Goal: Information Seeking & Learning: Find specific page/section

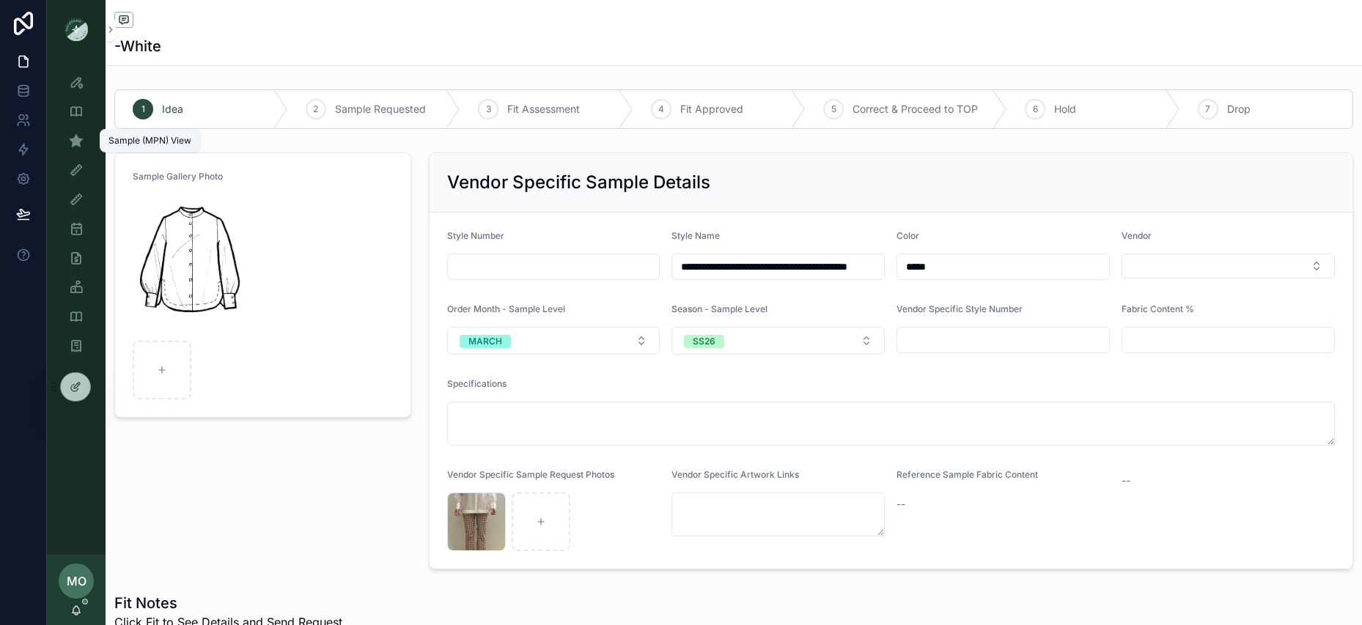
click at [81, 138] on icon "scrollable content" at bounding box center [76, 140] width 15 height 15
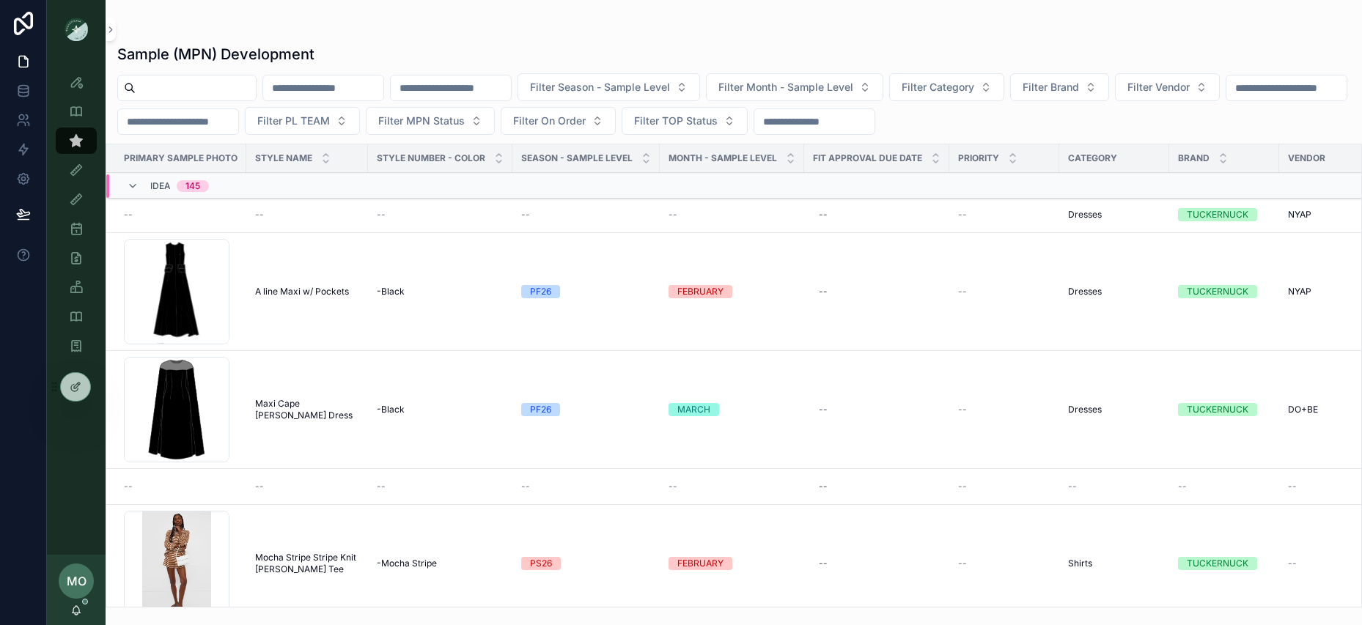
drag, startPoint x: 183, startPoint y: 101, endPoint x: 184, endPoint y: 92, distance: 8.8
click at [184, 98] on div "Filter Season - Sample Level Filter Month - Sample Level Filter Category Filter…" at bounding box center [734, 104] width 1257 height 62
click at [184, 92] on input "scrollable content" at bounding box center [196, 88] width 120 height 21
paste input "**********"
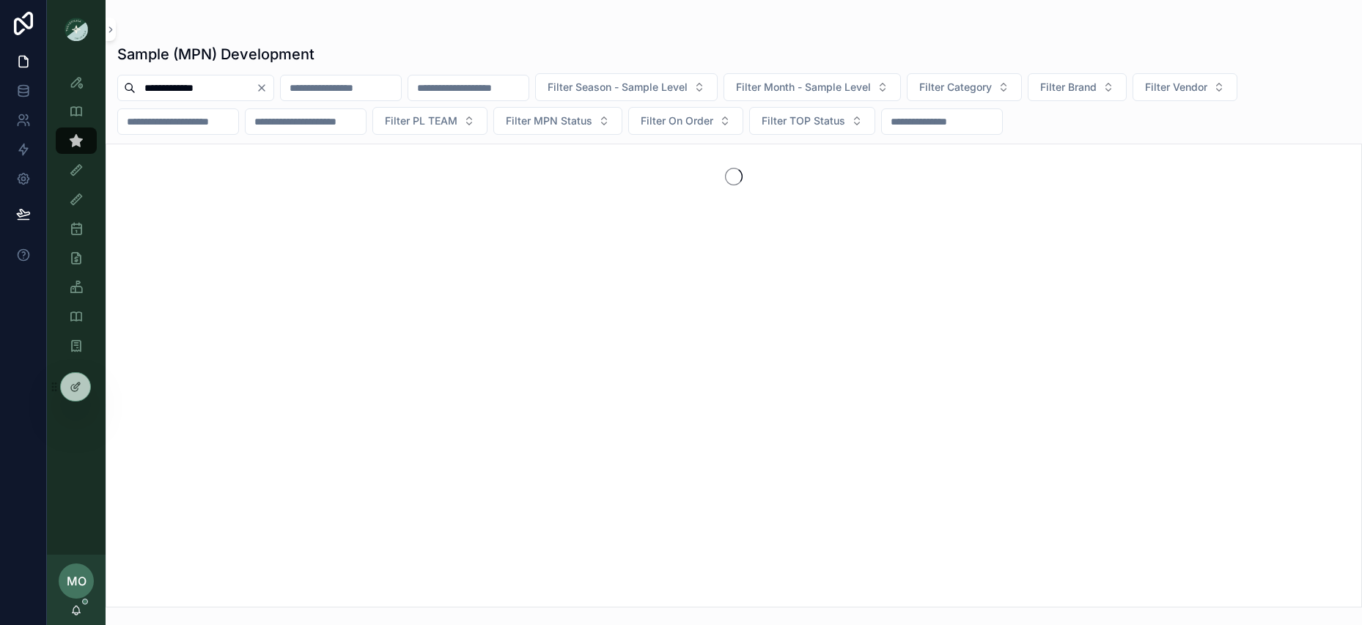
drag, startPoint x: 191, startPoint y: 90, endPoint x: 240, endPoint y: 92, distance: 49.1
click at [240, 92] on input "**********" at bounding box center [196, 88] width 120 height 21
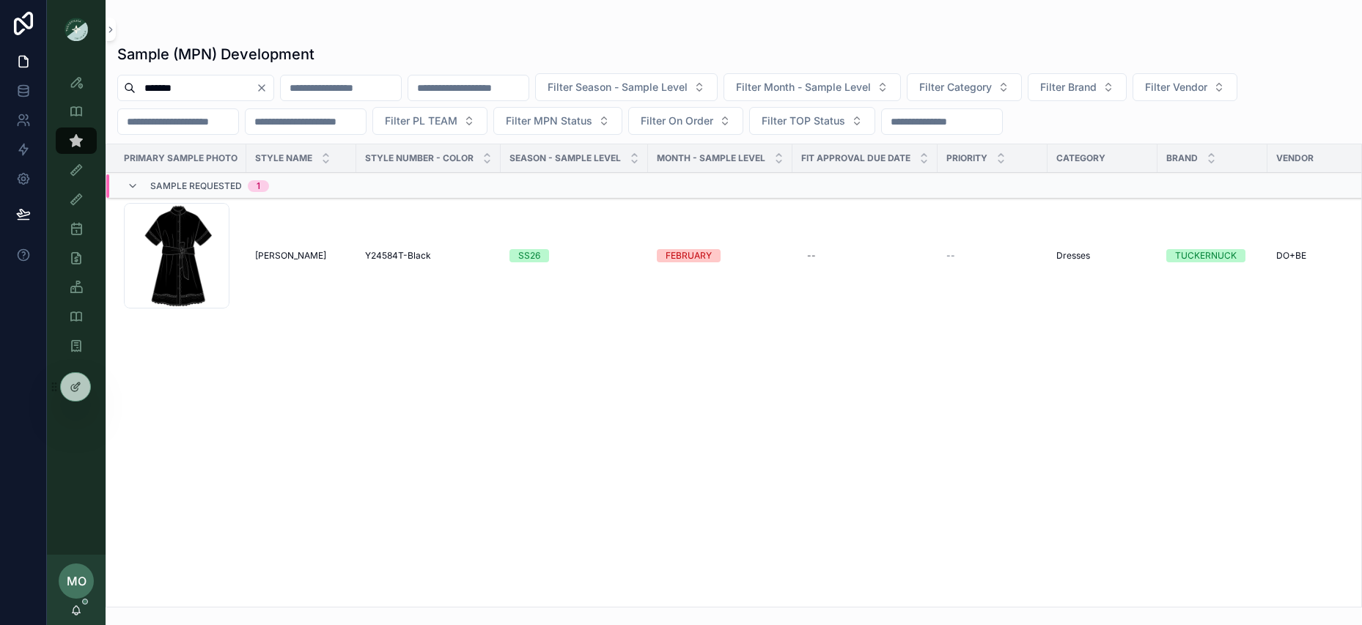
type input "*******"
click at [283, 253] on span "Black Cornelia Dress" at bounding box center [290, 256] width 71 height 12
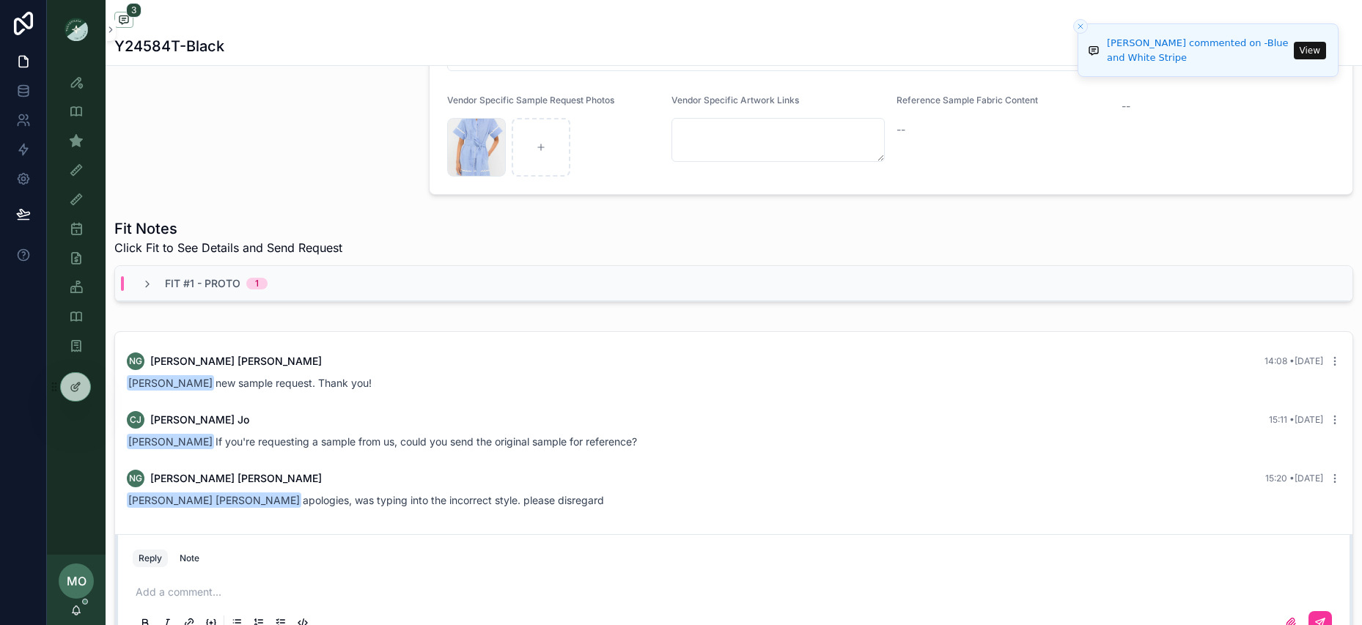
scroll to position [407, 0]
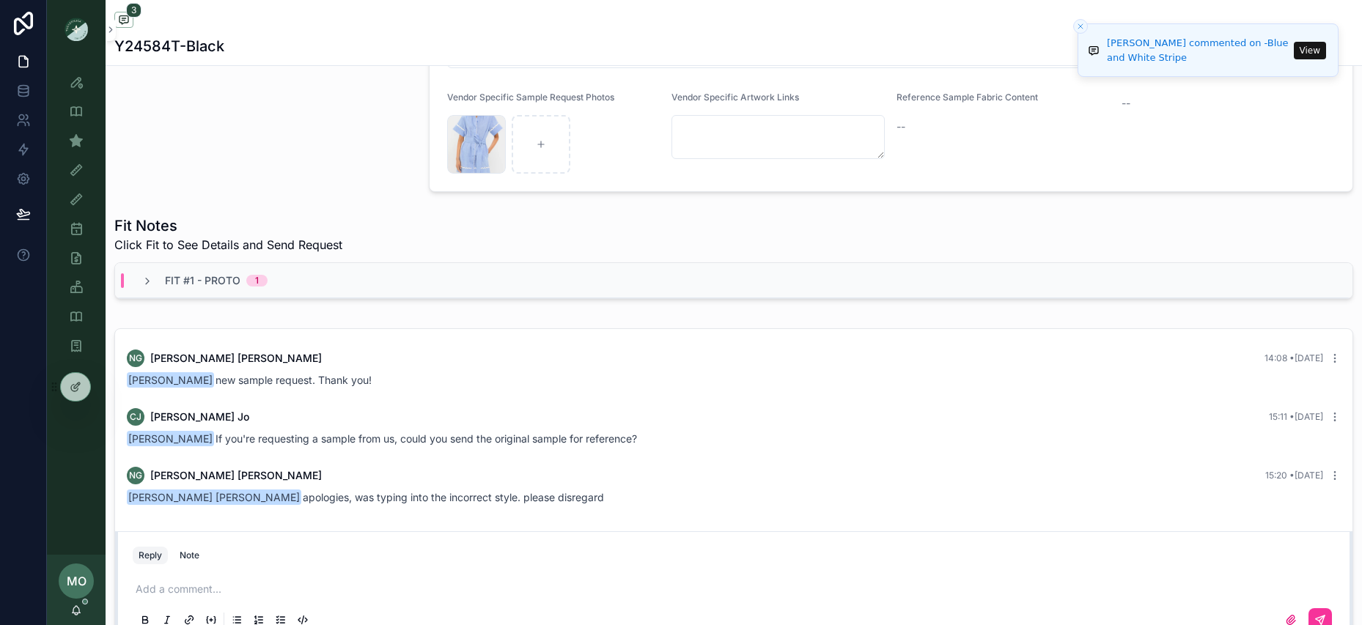
click at [1083, 30] on icon "Close toast" at bounding box center [1080, 26] width 9 height 9
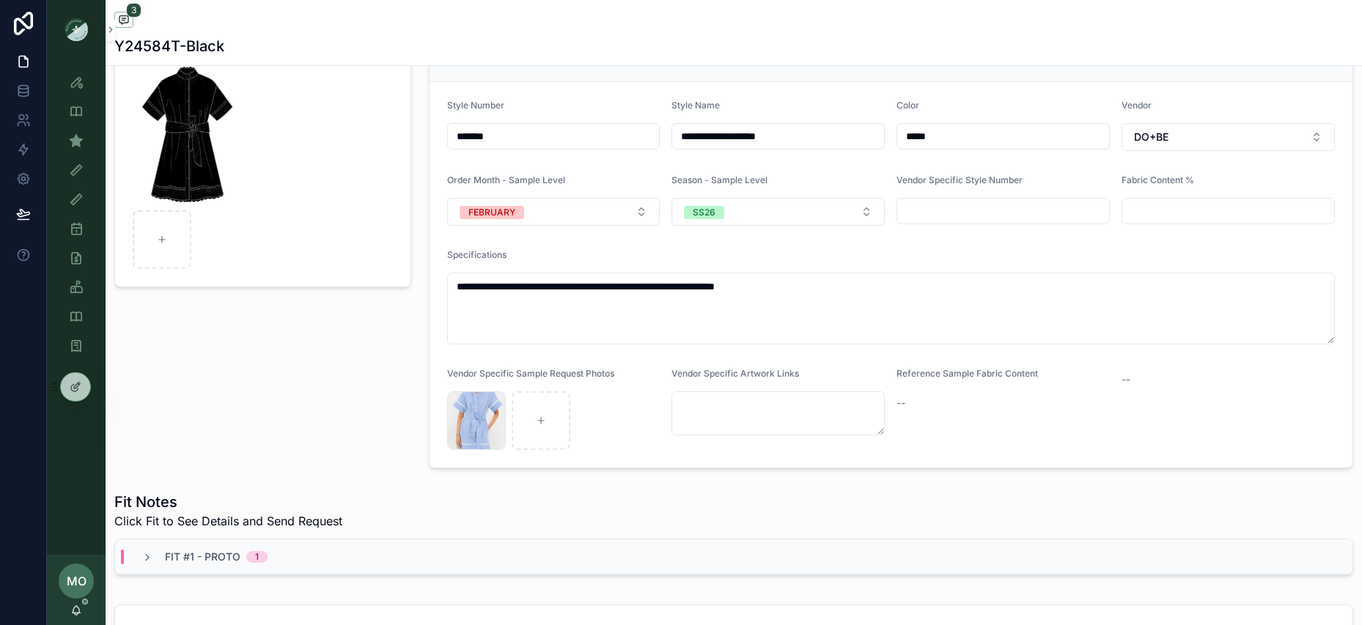
scroll to position [0, 0]
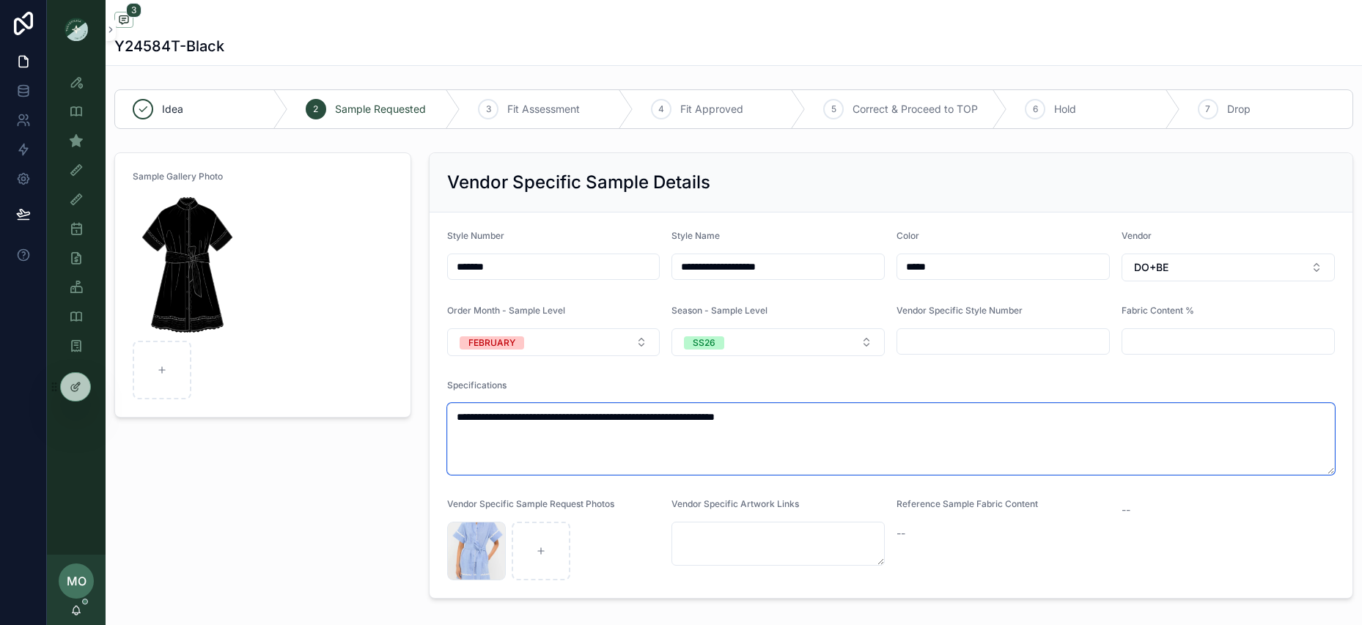
click at [834, 424] on textarea "**********" at bounding box center [891, 439] width 889 height 72
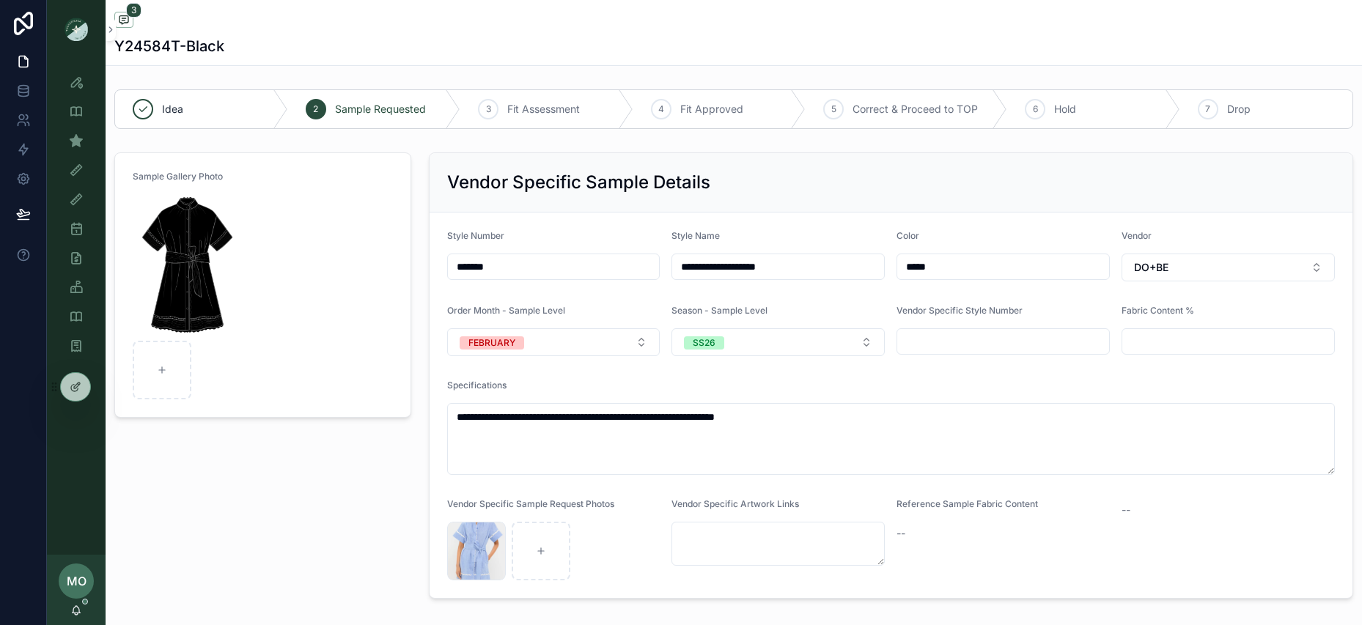
click at [339, 458] on div "Sample Gallery Photo" at bounding box center [263, 376] width 315 height 458
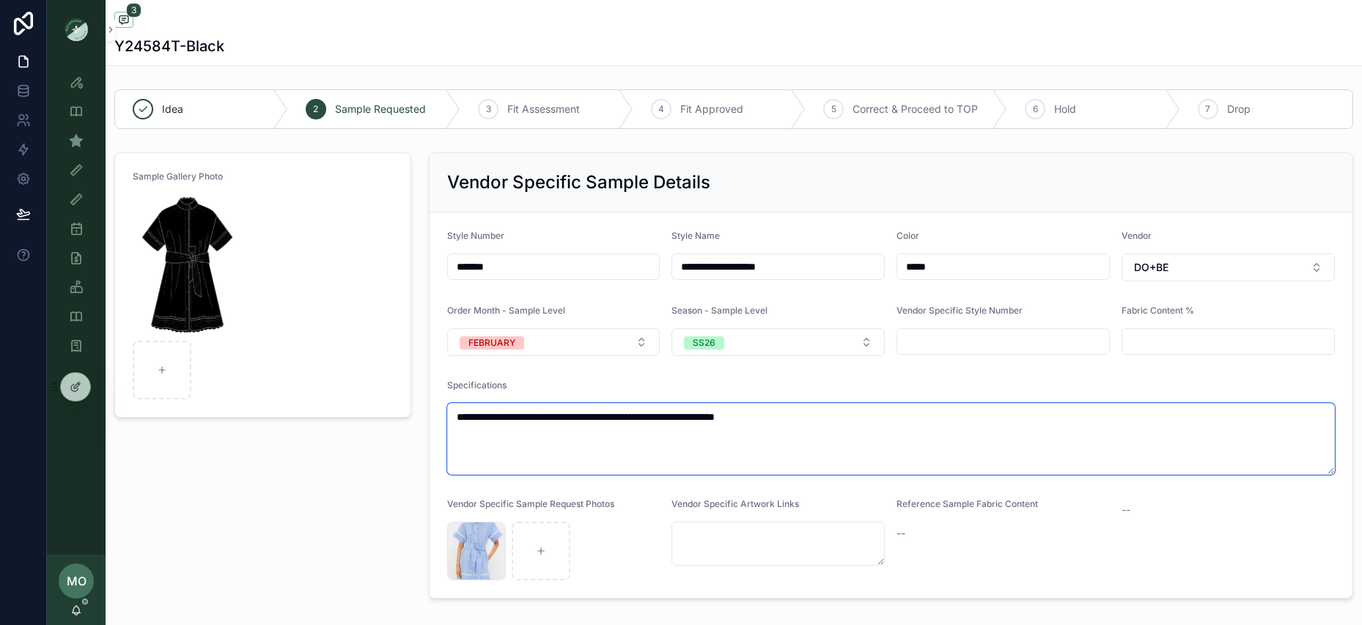
click at [672, 416] on textarea "**********" at bounding box center [891, 439] width 889 height 72
click at [778, 419] on textarea "**********" at bounding box center [891, 439] width 889 height 72
click at [840, 427] on textarea "**********" at bounding box center [891, 439] width 889 height 72
click at [813, 424] on textarea "**********" at bounding box center [891, 439] width 889 height 72
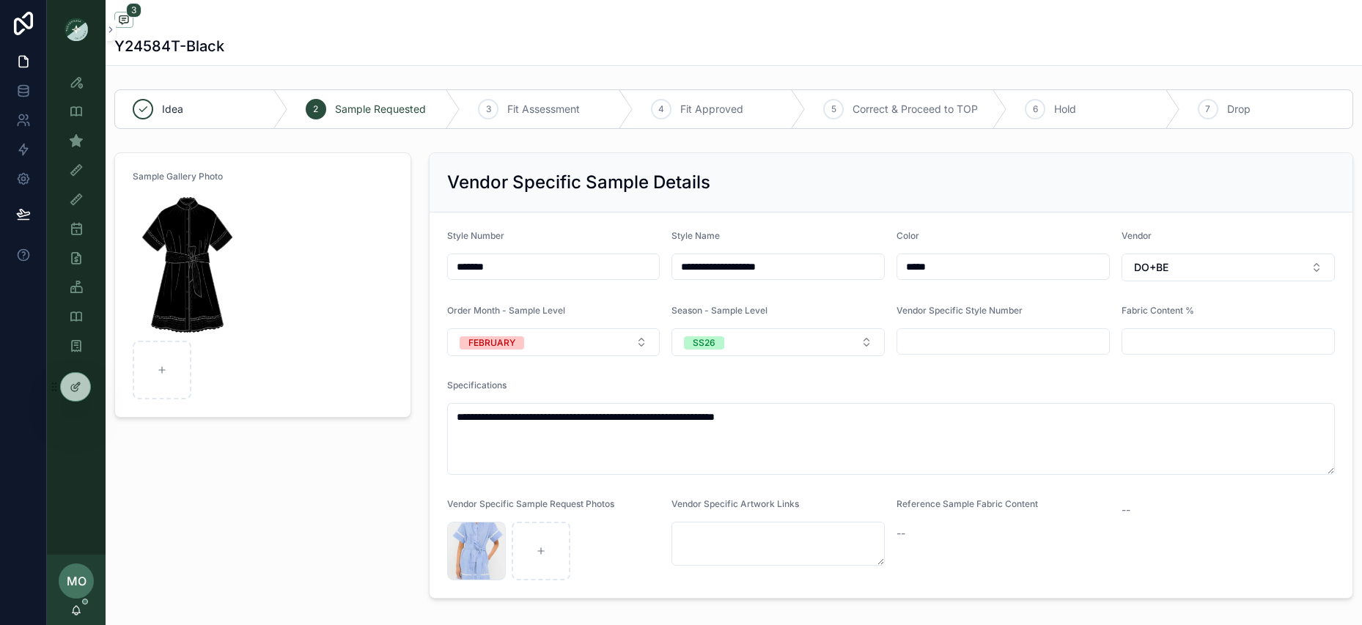
click at [295, 511] on div "Sample Gallery Photo" at bounding box center [263, 376] width 315 height 458
click at [1060, 192] on div "Vendor Specific Sample Details" at bounding box center [891, 182] width 889 height 23
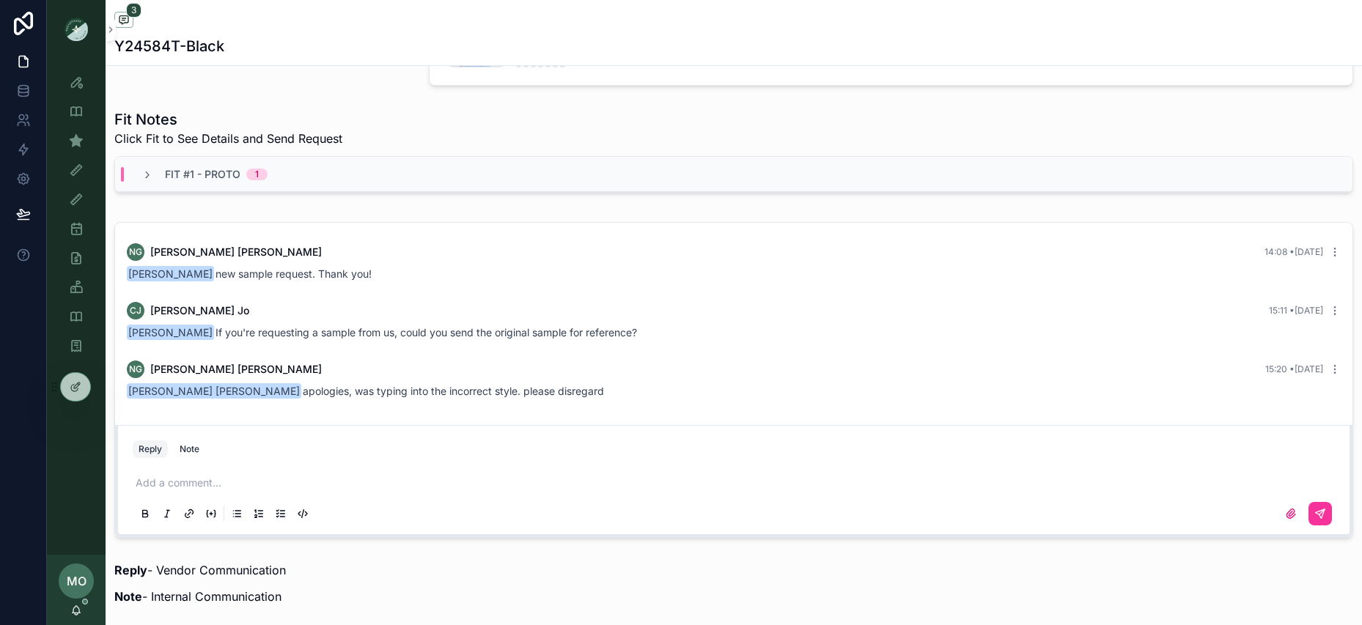
scroll to position [516, 0]
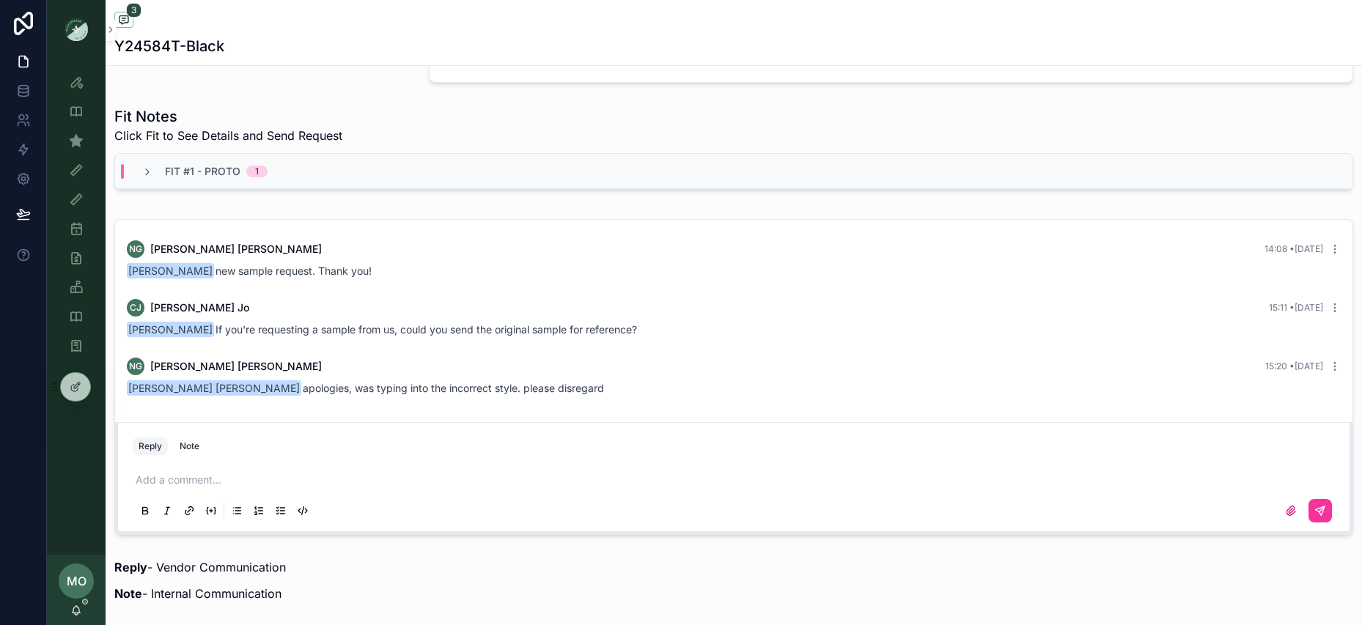
click at [82, 217] on div "Users & Vendors" at bounding box center [76, 228] width 23 height 23
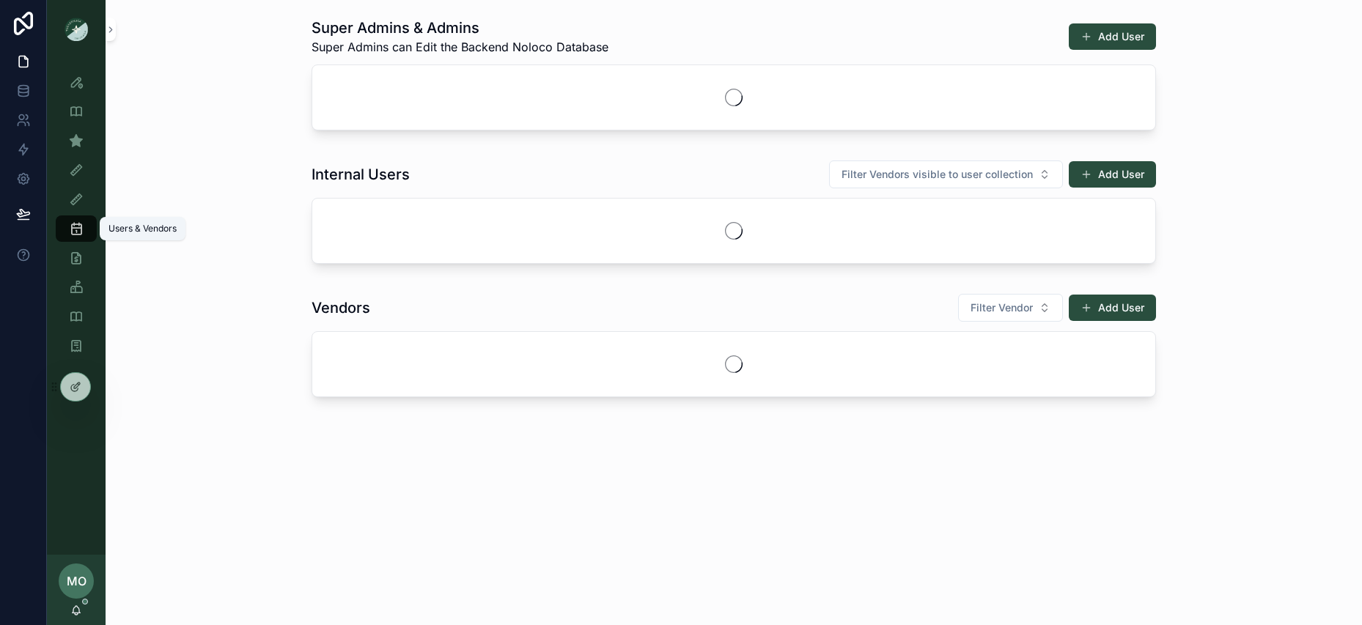
click at [80, 205] on icon "scrollable content" at bounding box center [76, 199] width 15 height 15
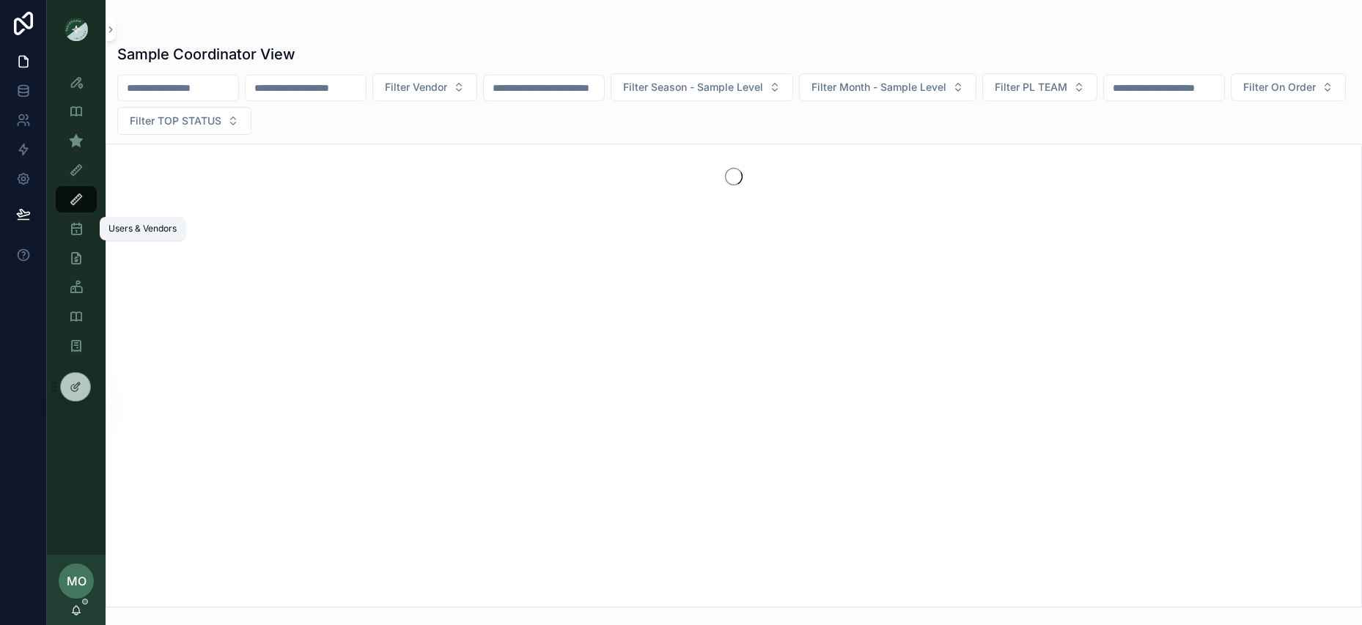
click at [78, 224] on icon "scrollable content" at bounding box center [76, 228] width 15 height 15
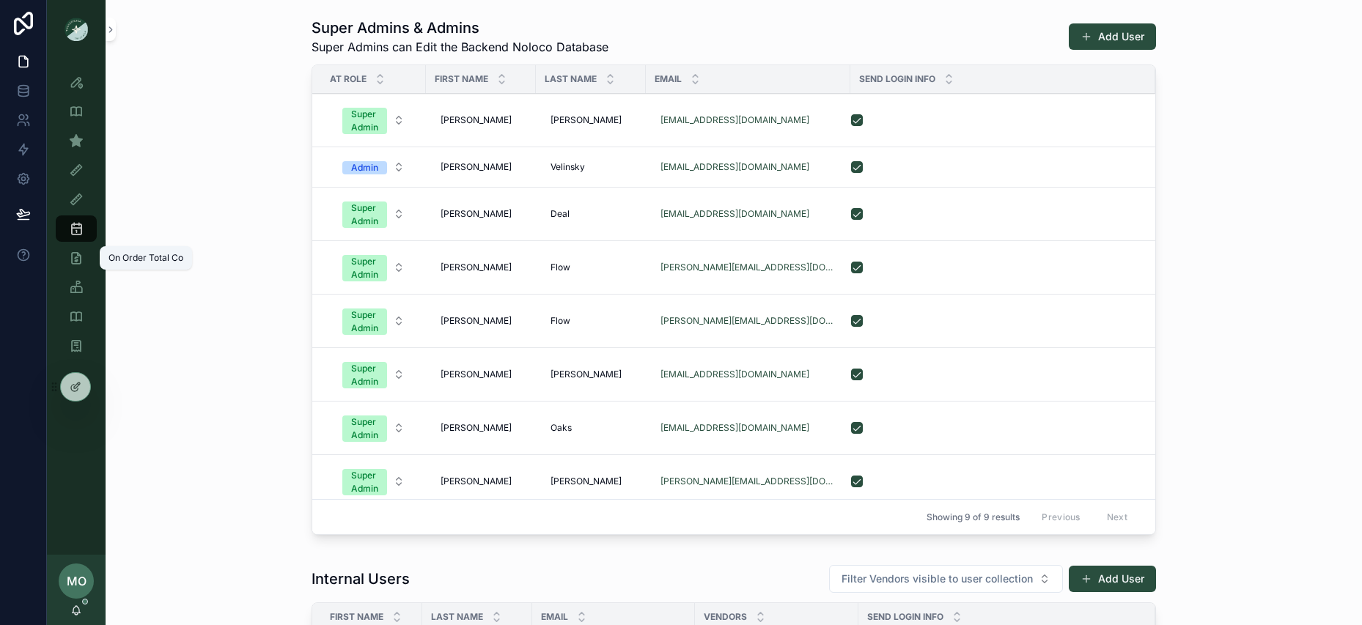
click at [75, 257] on icon "scrollable content" at bounding box center [76, 258] width 15 height 15
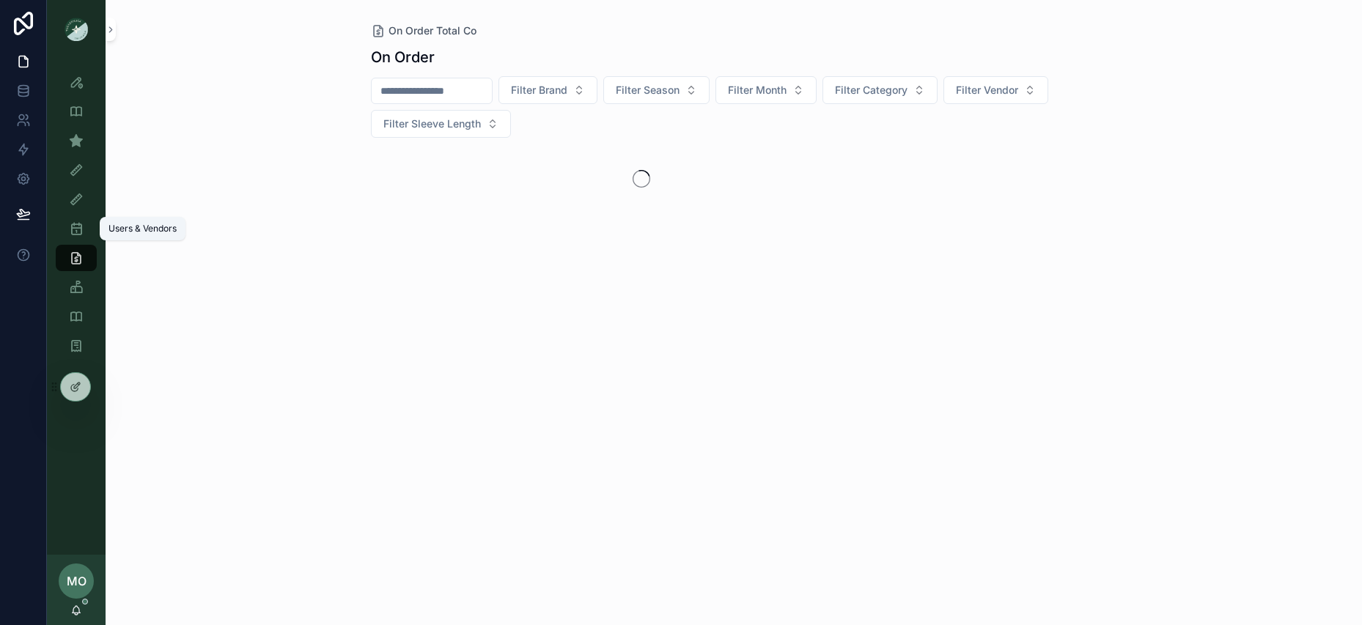
click at [74, 237] on div "Users & Vendors" at bounding box center [76, 228] width 23 height 23
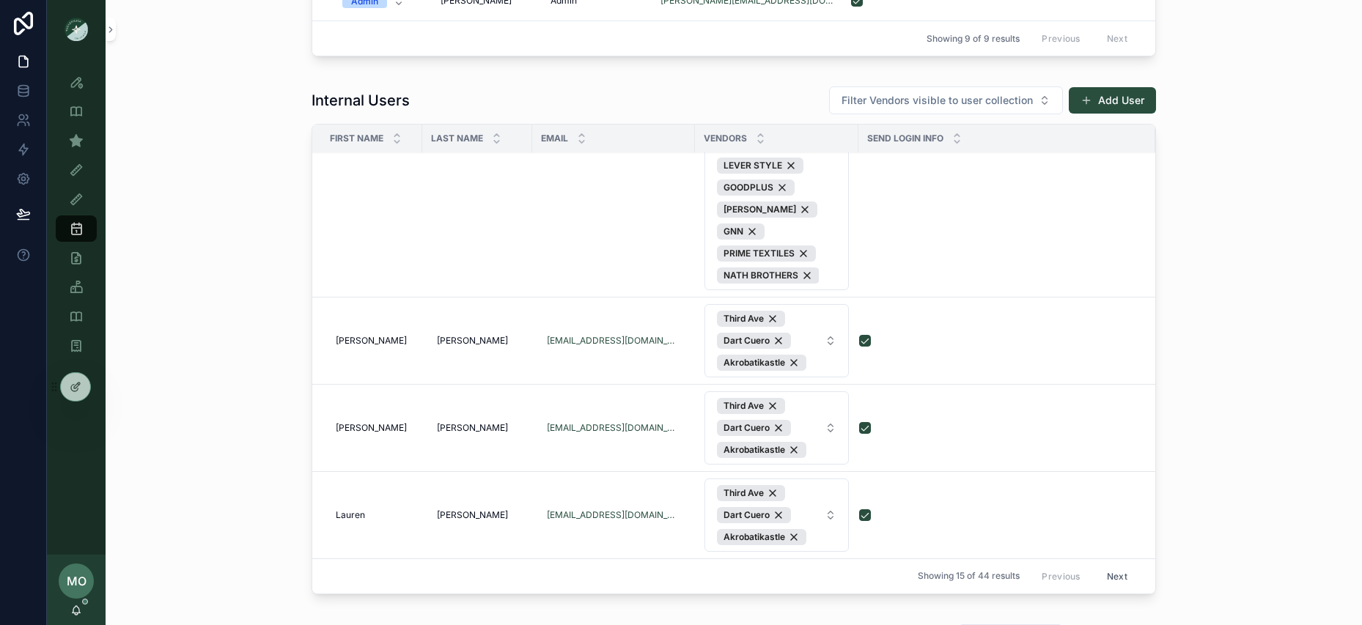
scroll to position [476, 0]
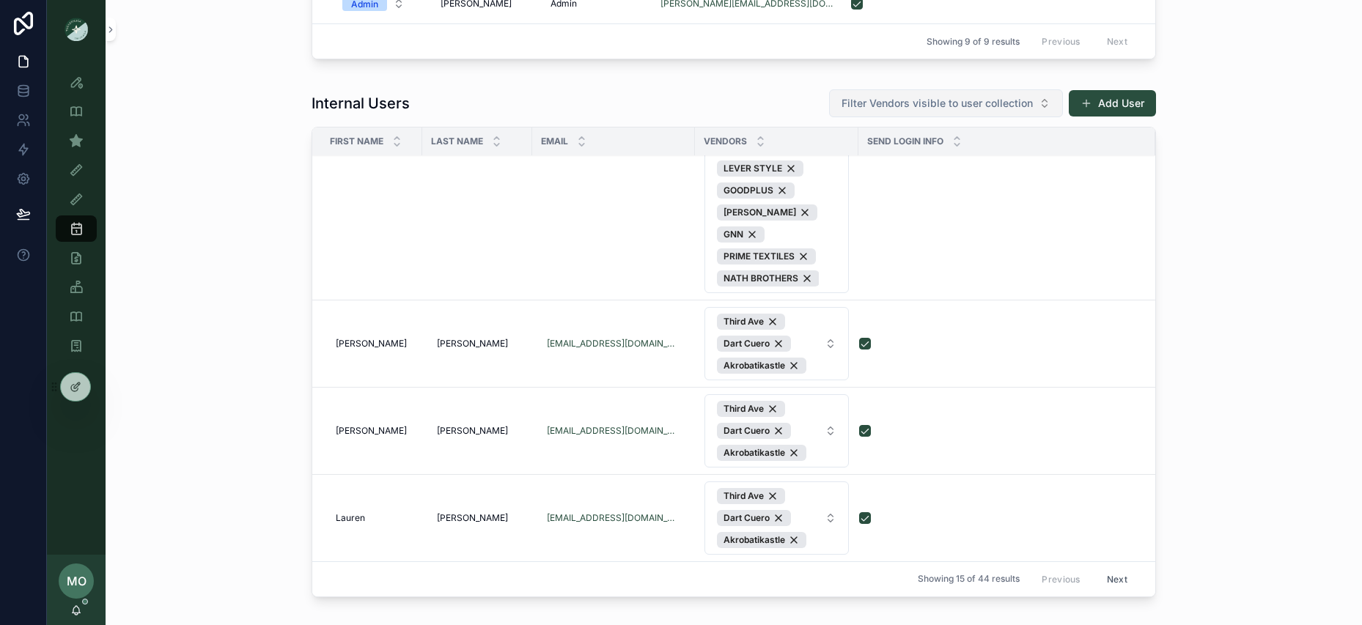
click at [936, 103] on span "Filter Vendors visible to user collection" at bounding box center [937, 103] width 191 height 15
click at [782, 93] on div "Internal Users Filter Vendors visible to user collection Add User" at bounding box center [734, 103] width 845 height 29
click at [880, 115] on button "Filter Vendors visible to user collection" at bounding box center [946, 103] width 234 height 28
click at [1261, 243] on div "Internal Users Filter Vendors visible to user collection Add User First Name La…" at bounding box center [733, 346] width 1233 height 526
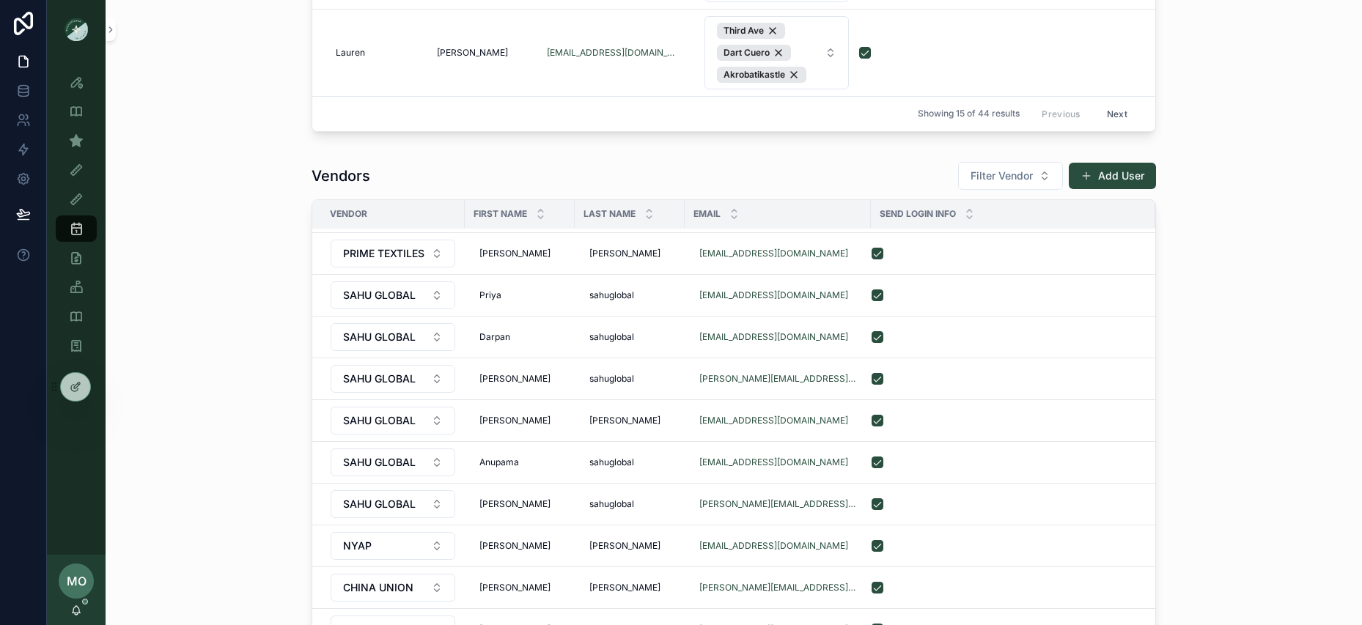
scroll to position [999, 0]
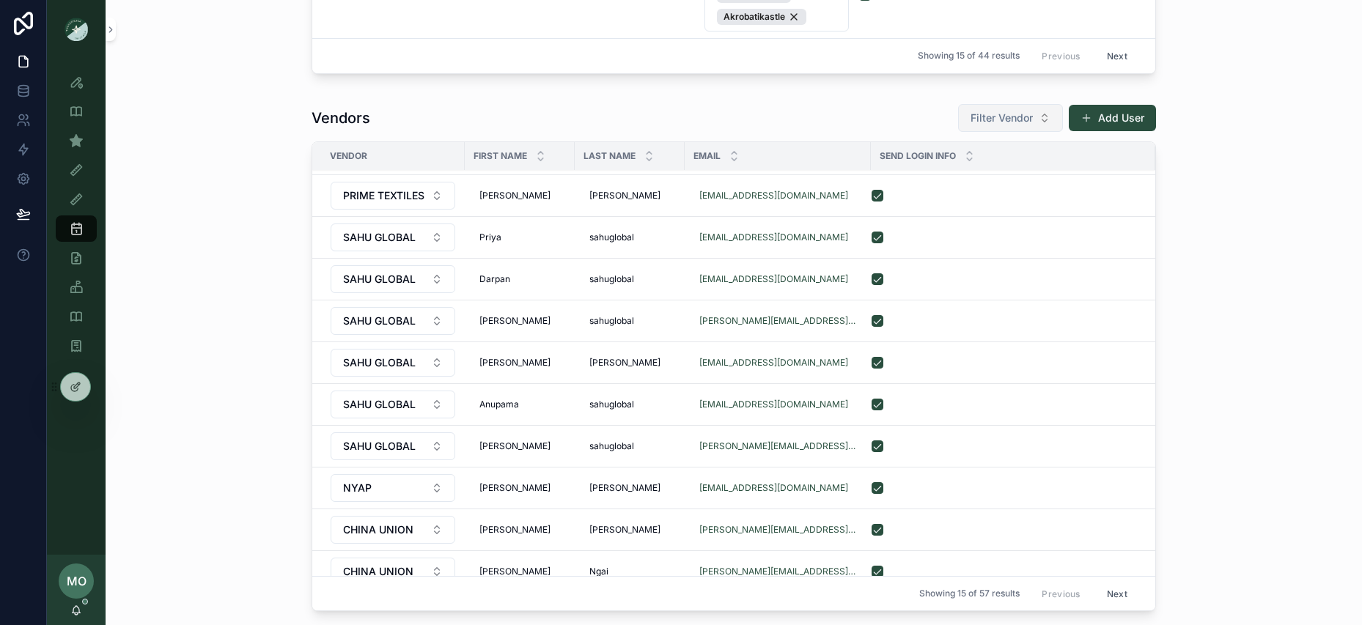
click at [1021, 129] on button "Filter Vendor" at bounding box center [1010, 118] width 105 height 28
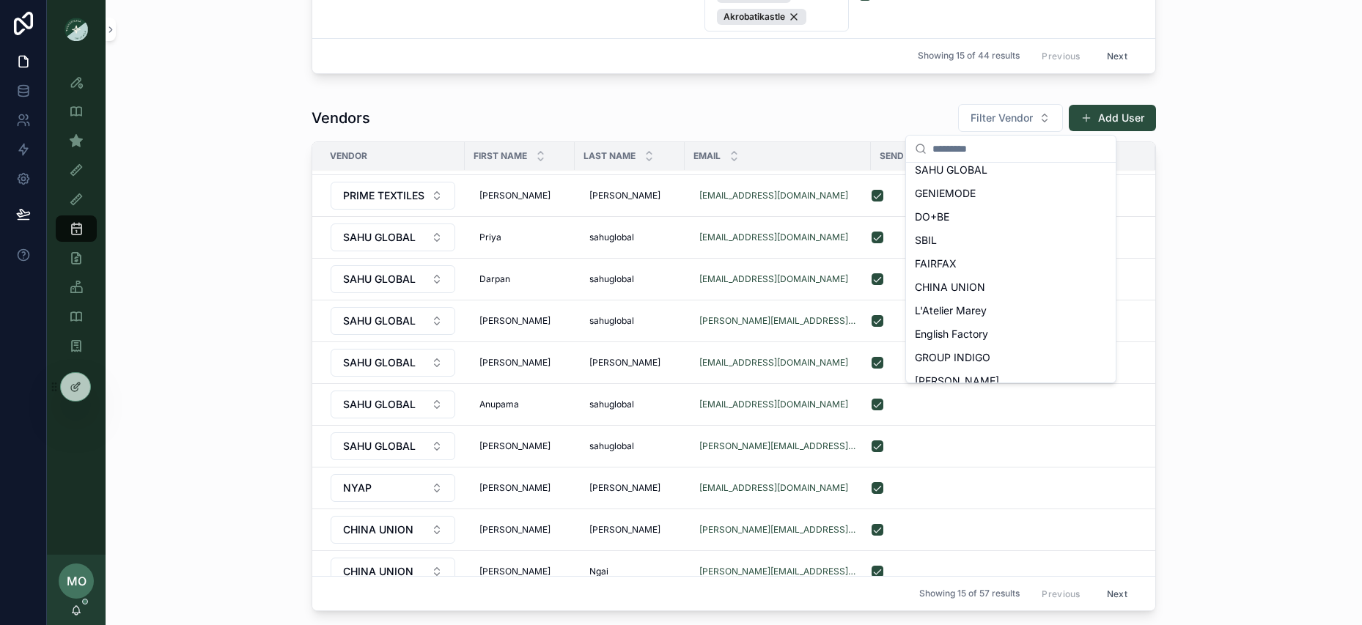
scroll to position [246, 0]
click at [1069, 265] on div "DO+BE" at bounding box center [1011, 260] width 204 height 23
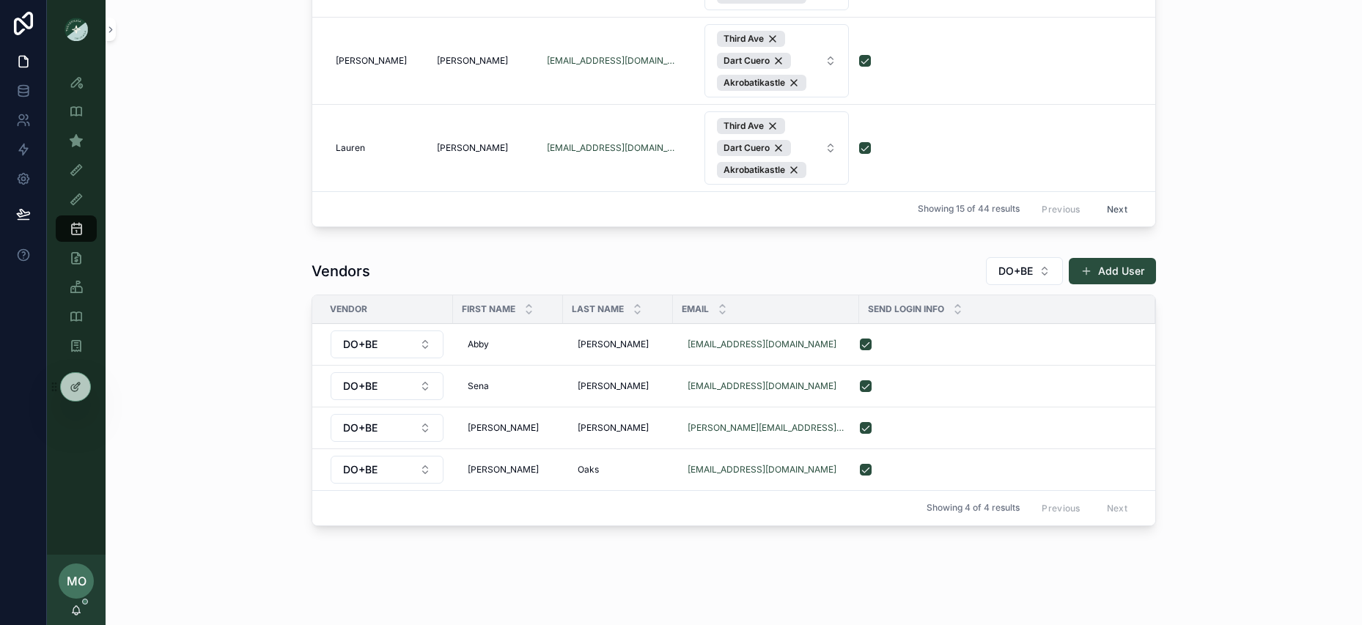
scroll to position [847, 0]
click at [79, 147] on icon "scrollable content" at bounding box center [76, 140] width 15 height 15
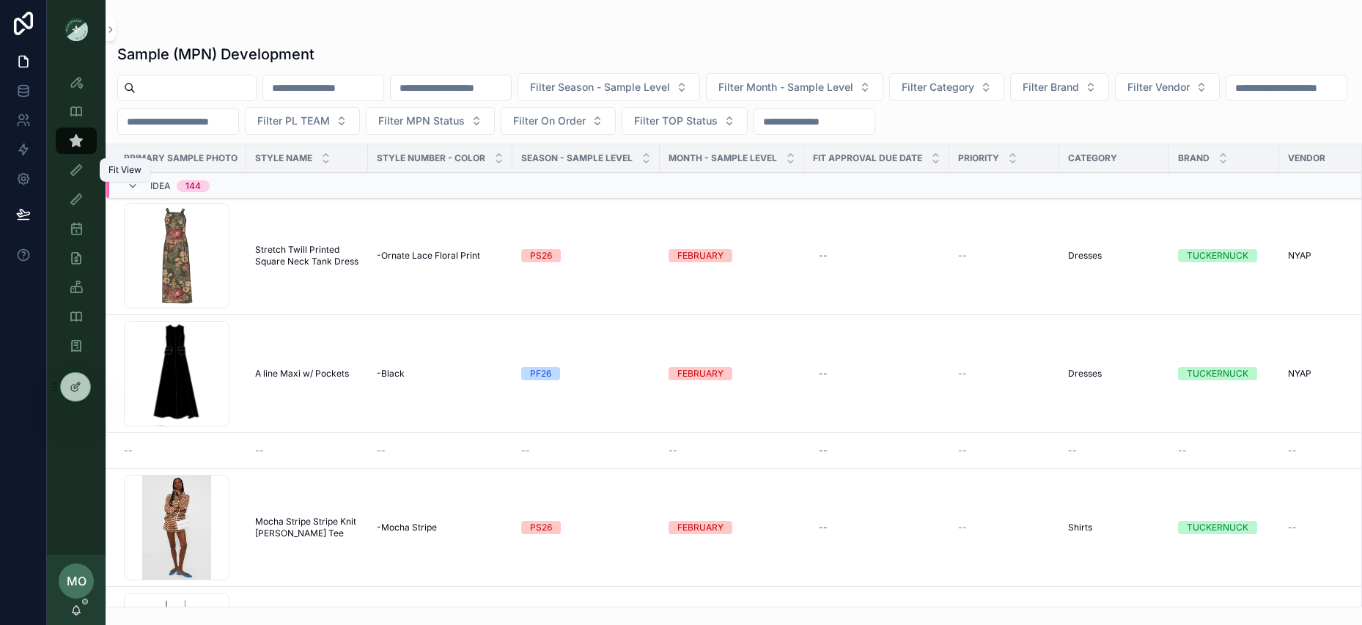
click at [73, 175] on icon "scrollable content" at bounding box center [76, 170] width 15 height 15
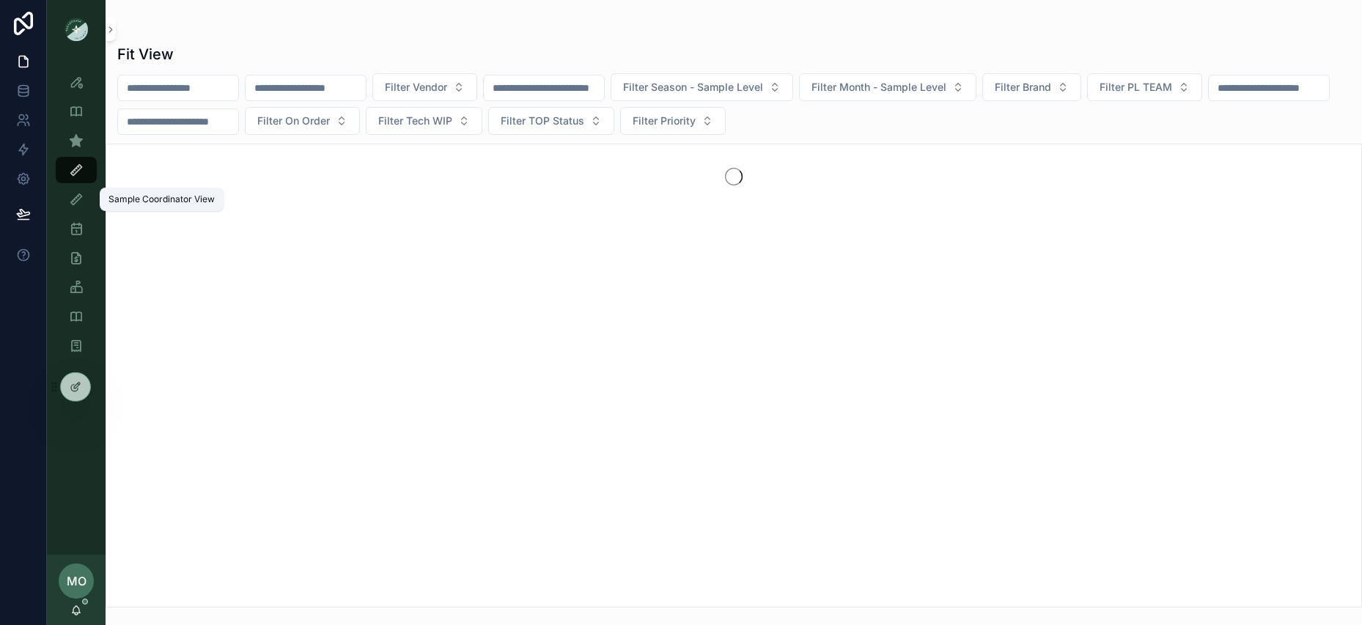
click at [75, 199] on icon "scrollable content" at bounding box center [76, 199] width 15 height 15
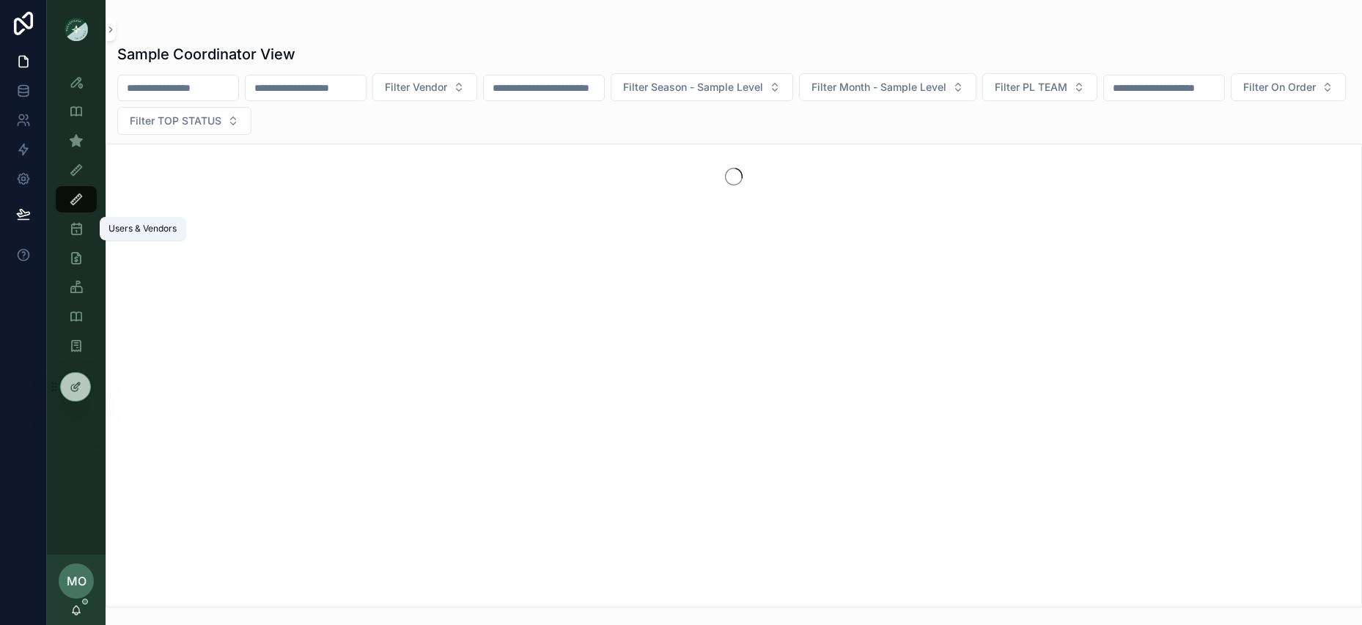
click at [75, 224] on icon "scrollable content" at bounding box center [76, 228] width 15 height 15
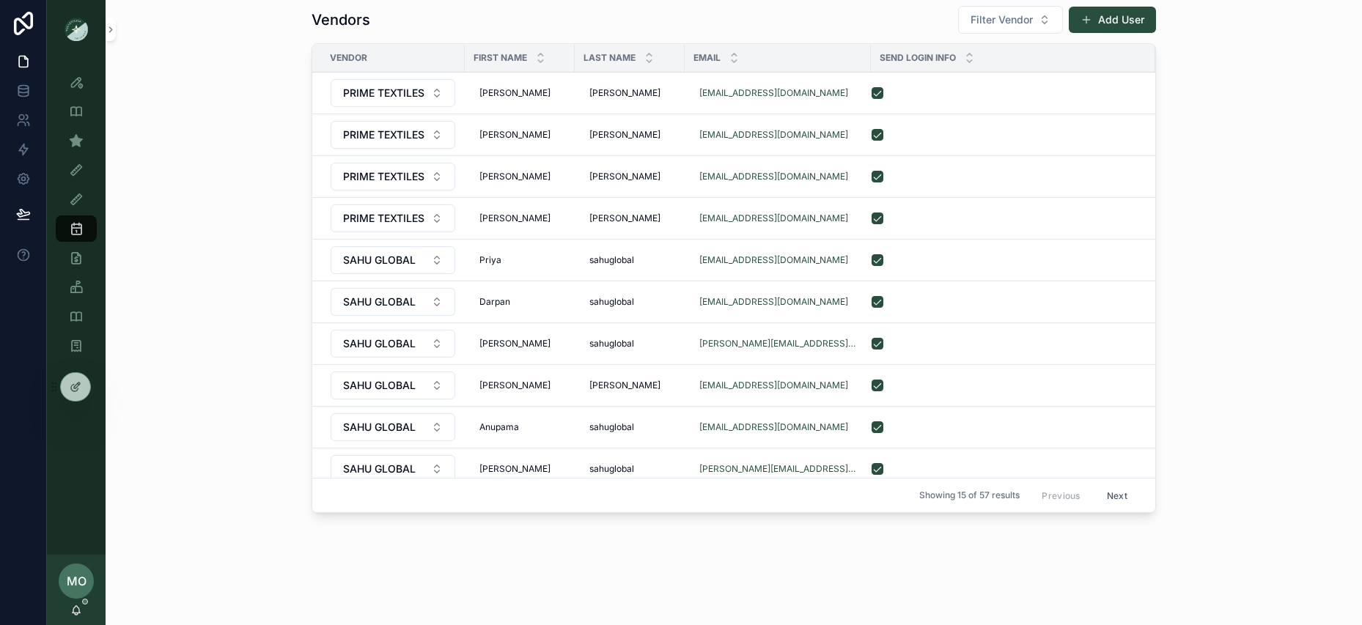
scroll to position [1096, 0]
click at [992, 18] on span "Filter Vendor" at bounding box center [1002, 21] width 62 height 15
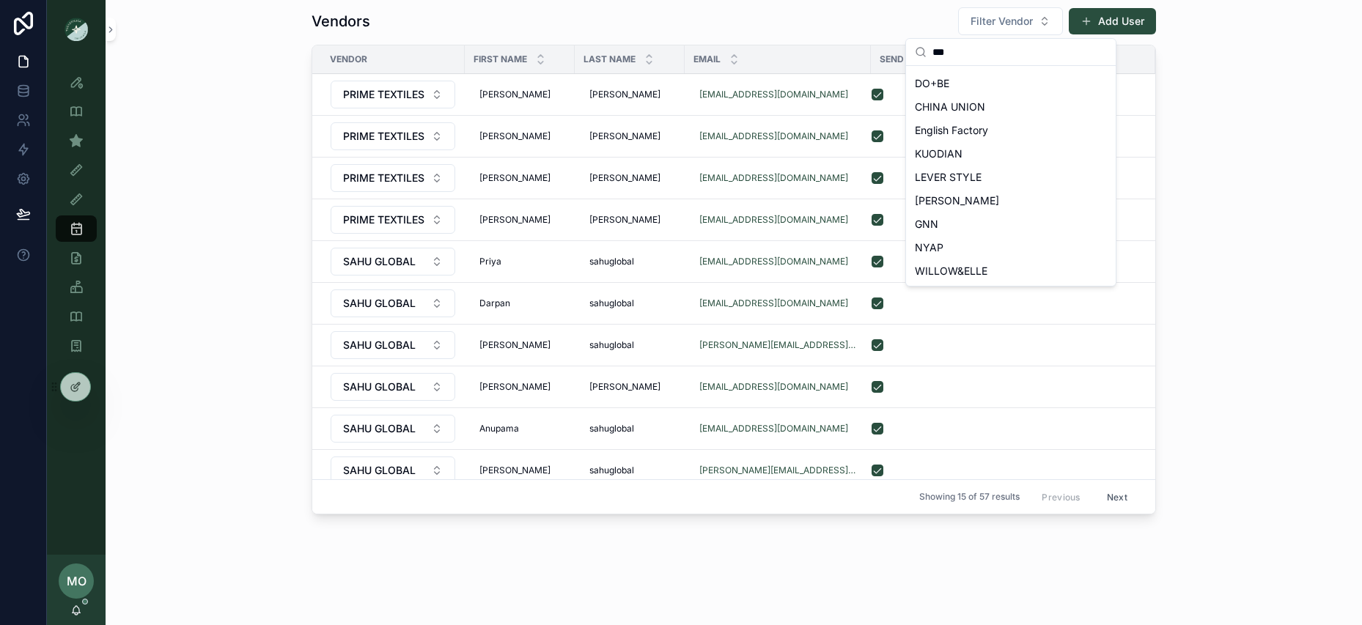
scroll to position [0, 0]
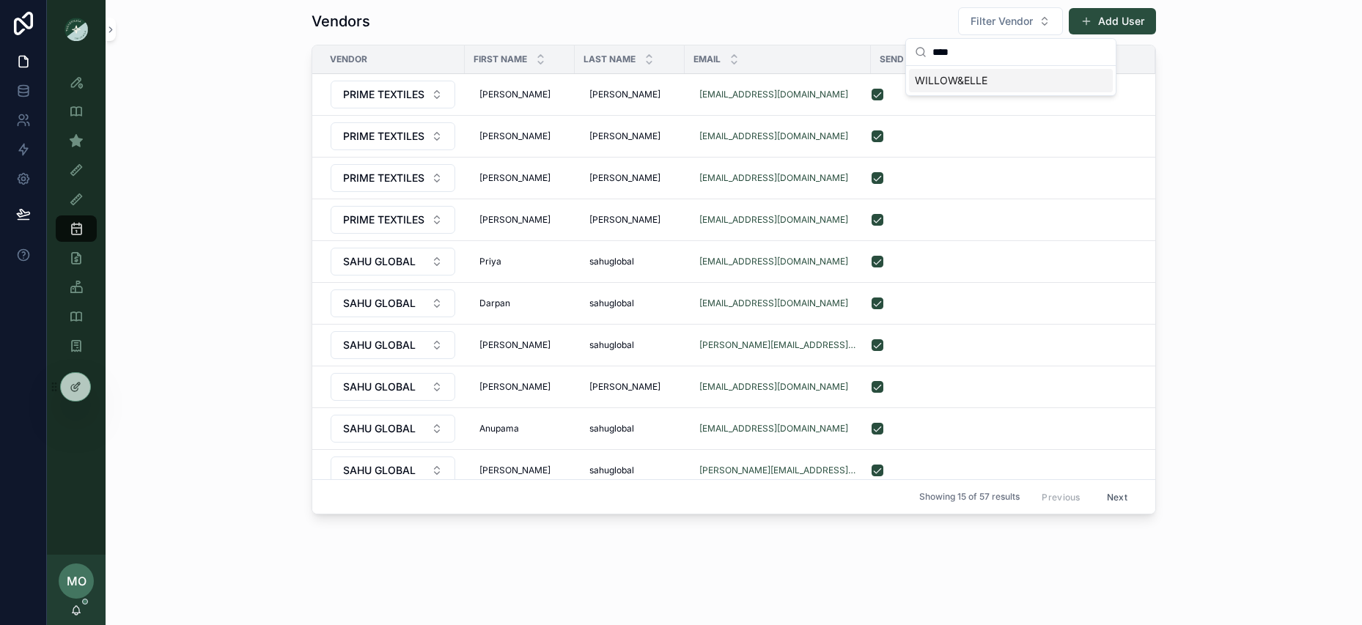
type input "****"
click at [1005, 81] on div "WILLOW&ELLE" at bounding box center [1011, 80] width 204 height 23
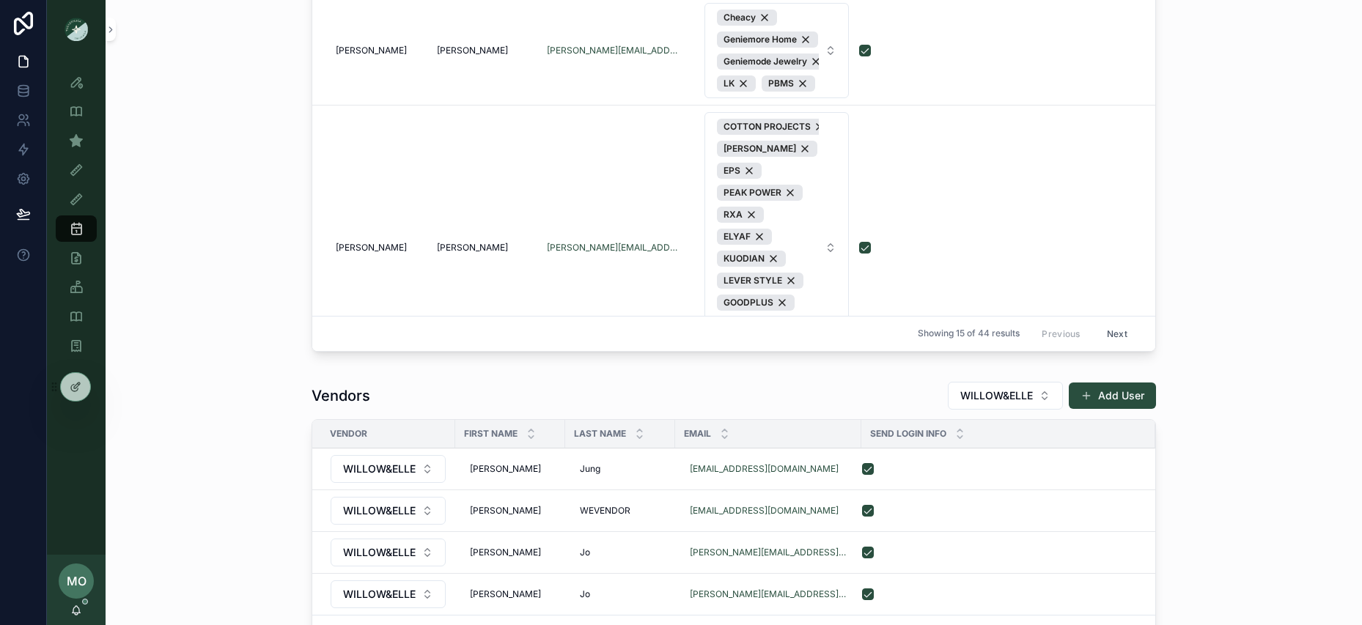
scroll to position [830, 0]
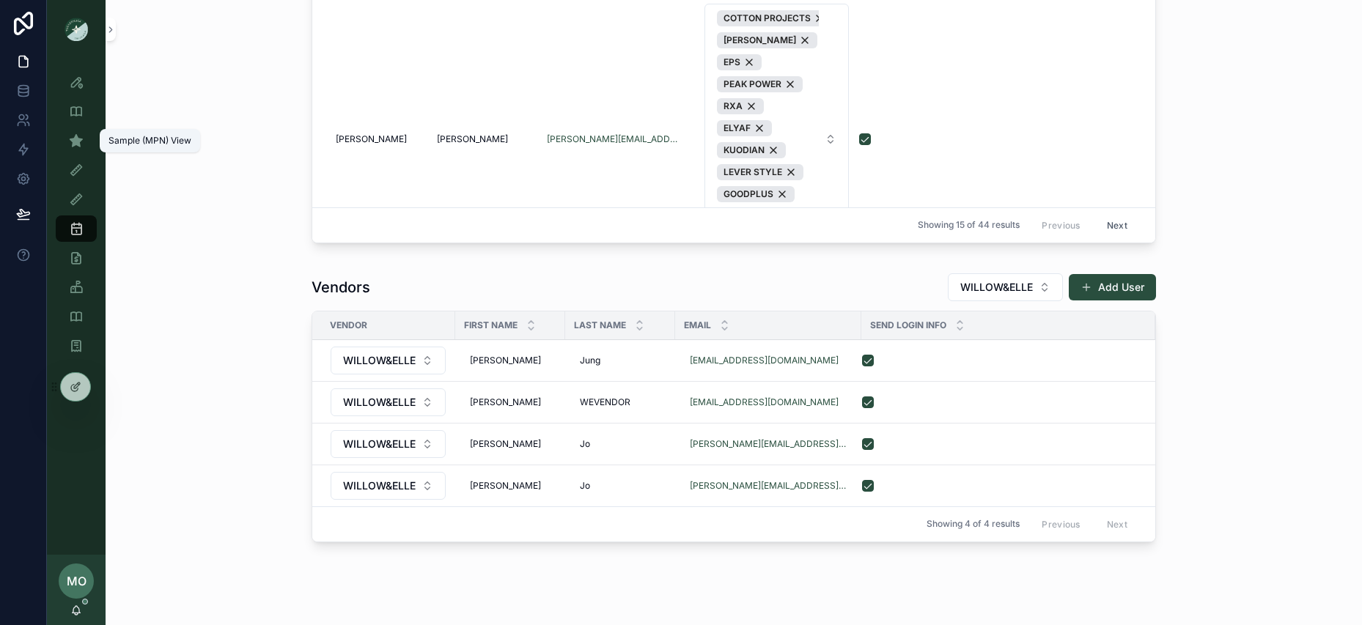
click at [87, 144] on div "Sample (MPN) View" at bounding box center [76, 140] width 23 height 23
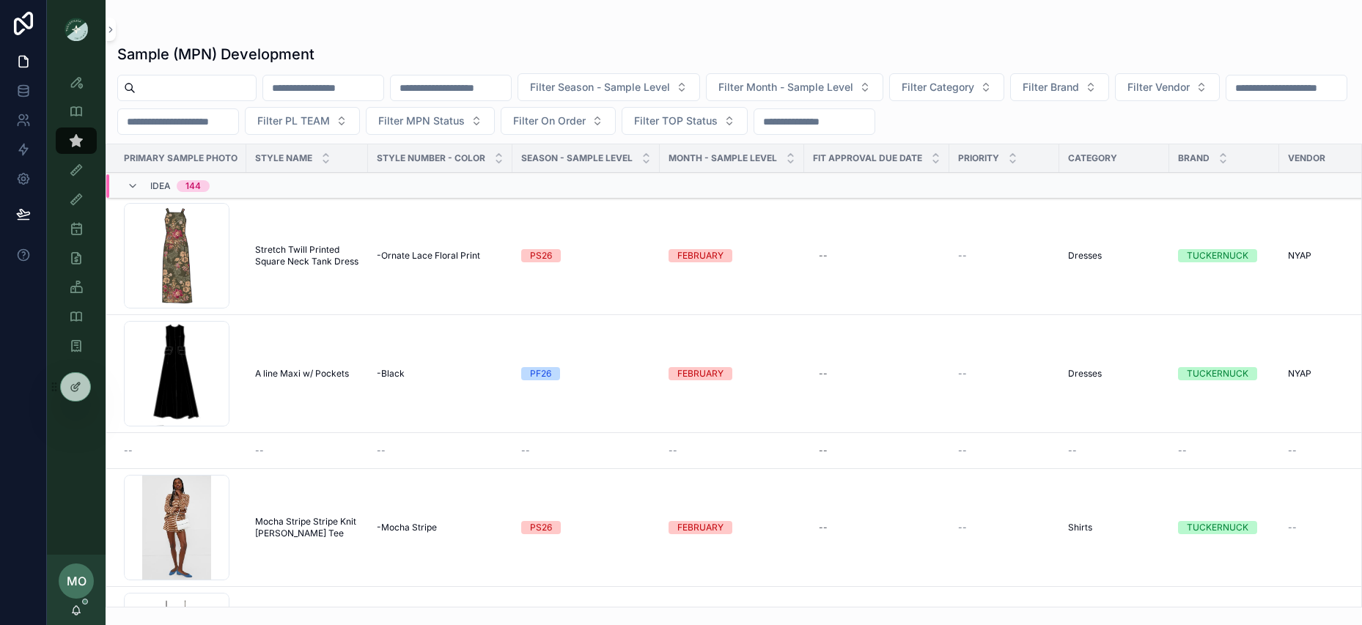
click at [169, 84] on input "scrollable content" at bounding box center [196, 88] width 120 height 21
click at [436, 29] on div "scrollable content" at bounding box center [733, 29] width 1233 height 12
click at [222, 89] on input "scrollable content" at bounding box center [196, 88] width 120 height 21
type input "***"
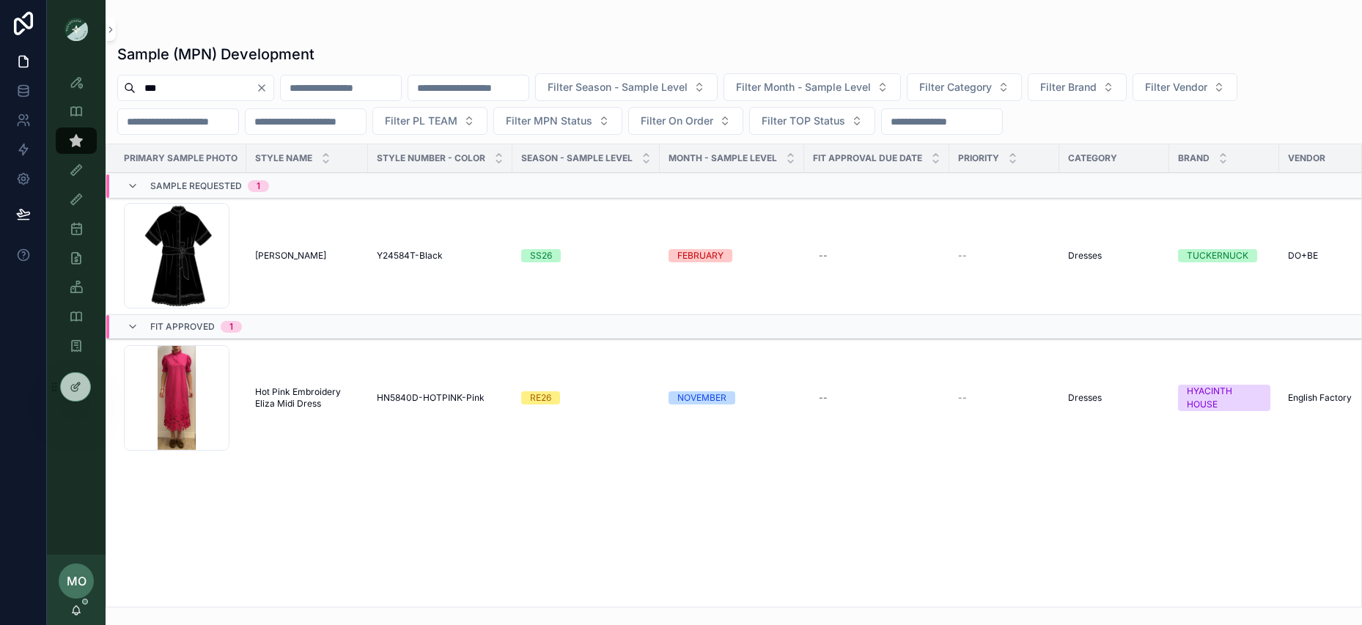
click at [289, 254] on span "Black Cornelia Dress" at bounding box center [290, 256] width 71 height 12
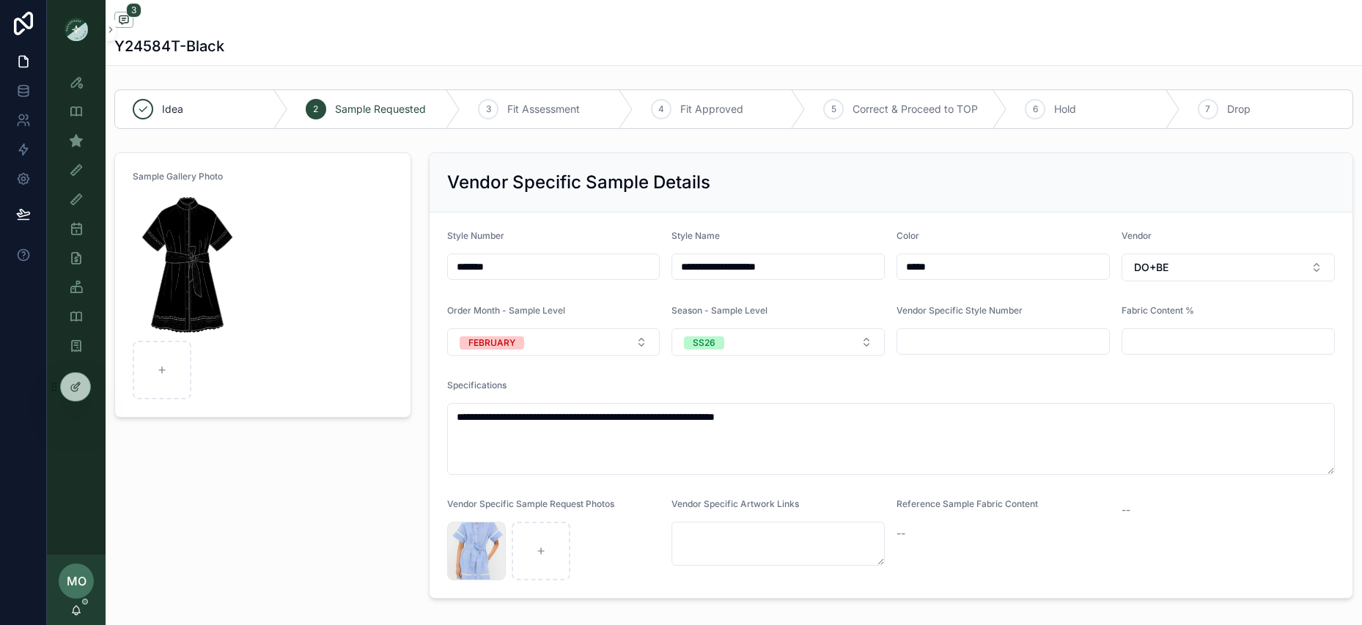
click at [986, 188] on div "Vendor Specific Sample Details" at bounding box center [891, 182] width 889 height 23
click at [282, 486] on div "Sample Gallery Photo" at bounding box center [263, 376] width 315 height 458
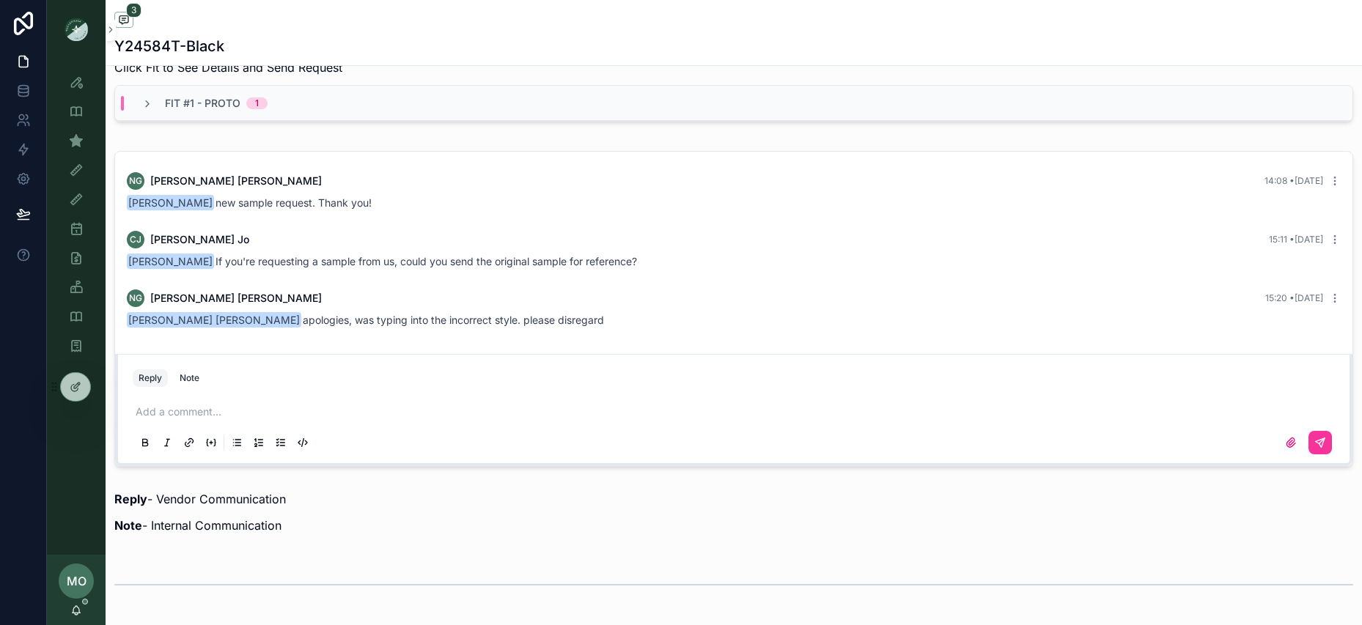
scroll to position [645, 0]
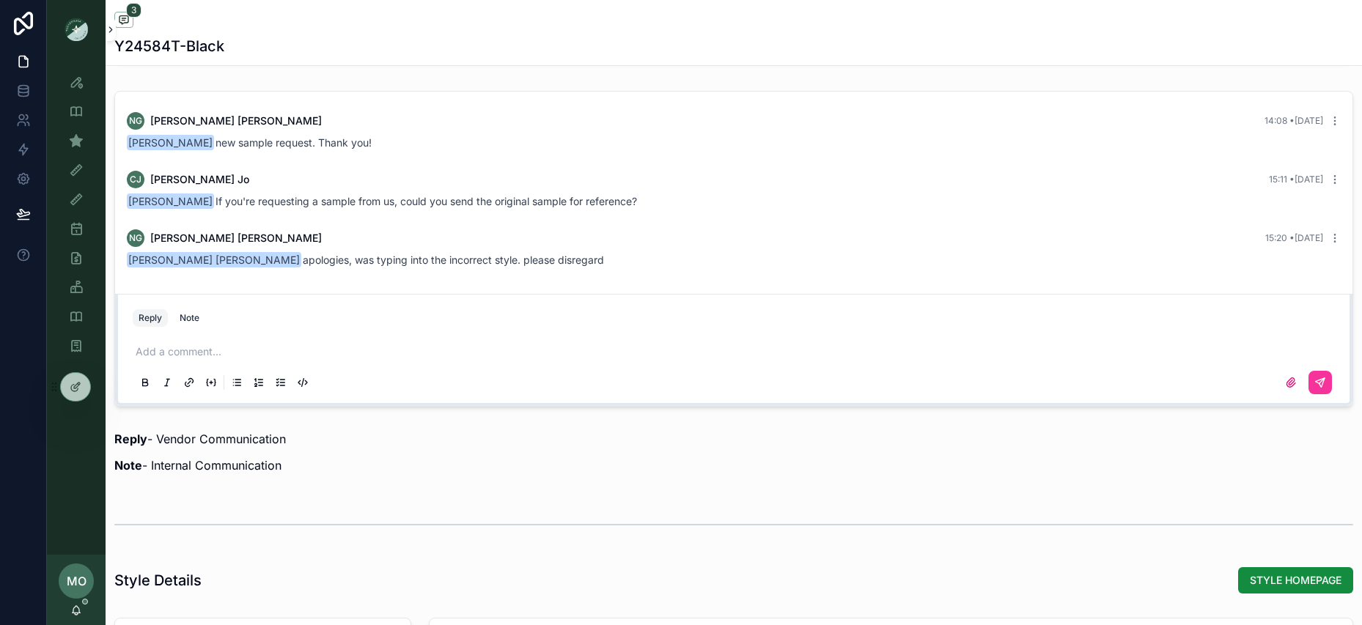
click at [110, 36] on button "scrollable content" at bounding box center [111, 29] width 10 height 23
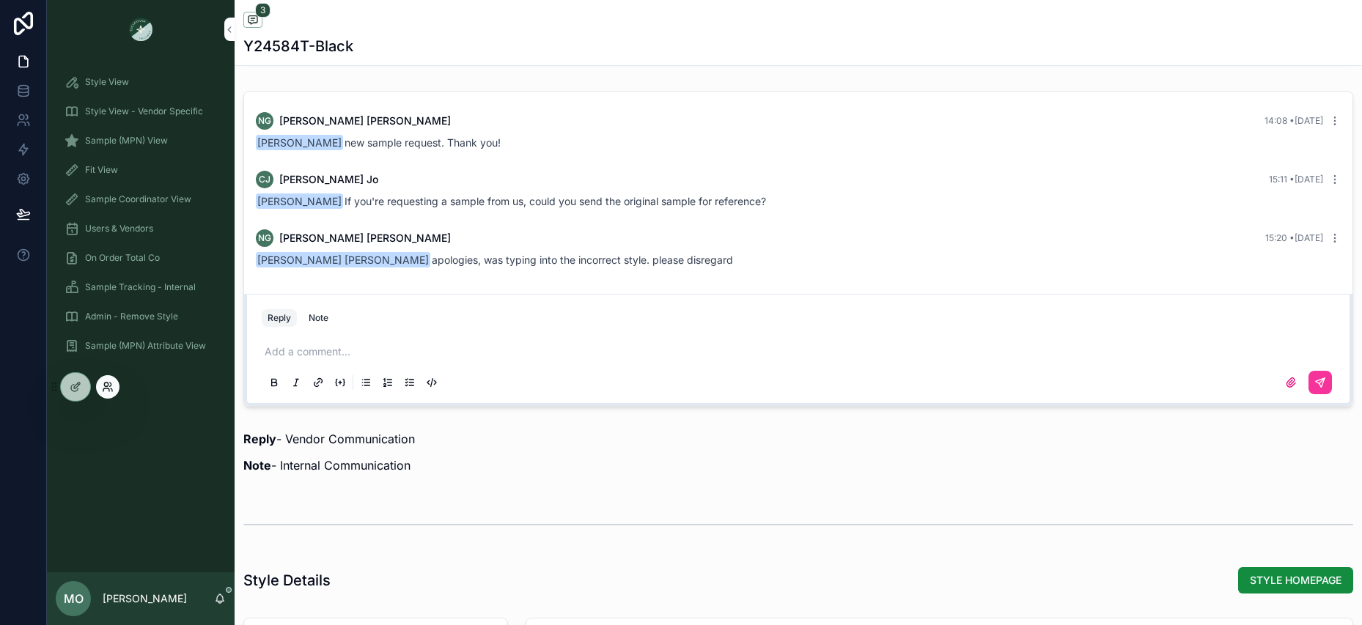
click at [109, 387] on icon at bounding box center [108, 387] width 12 height 12
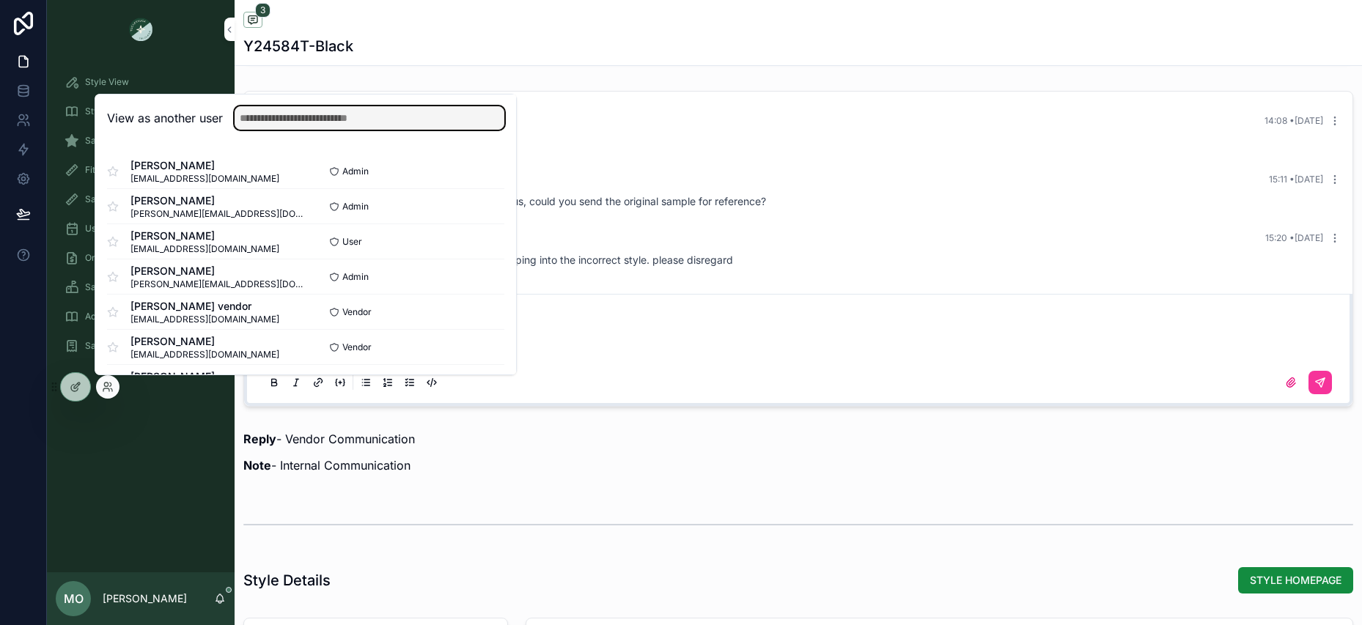
click at [272, 122] on input "text" at bounding box center [370, 117] width 270 height 23
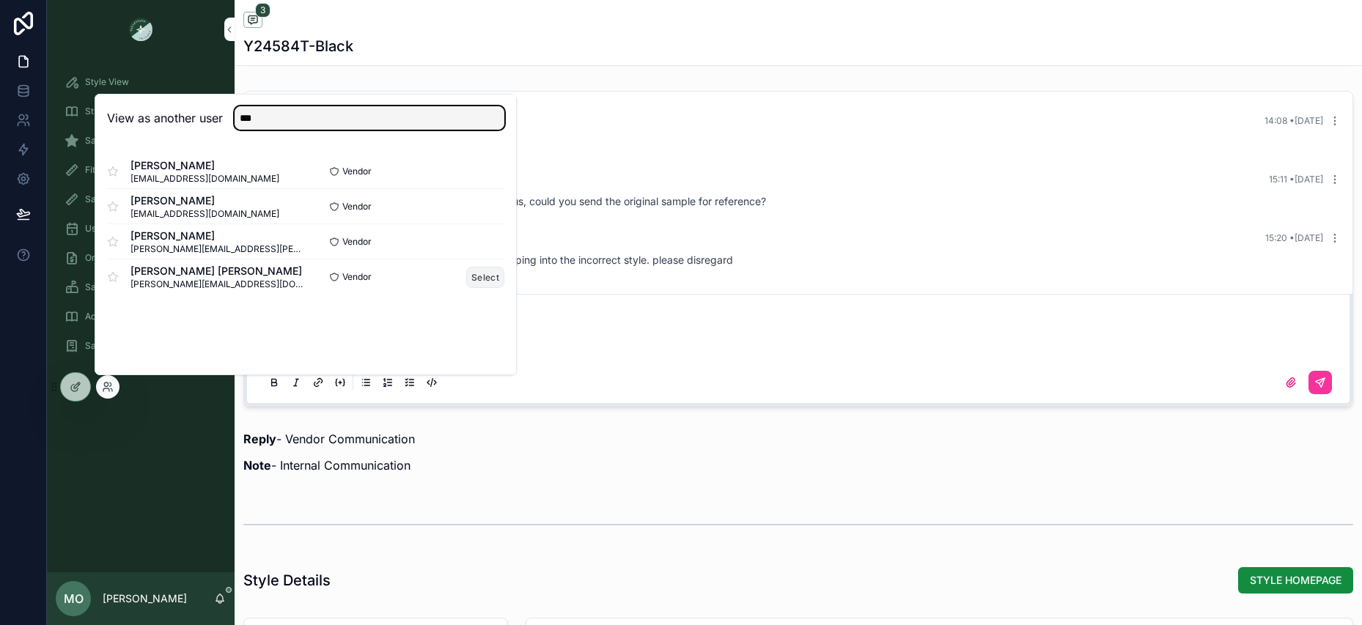
type input "***"
click at [499, 280] on button "Select" at bounding box center [485, 277] width 38 height 21
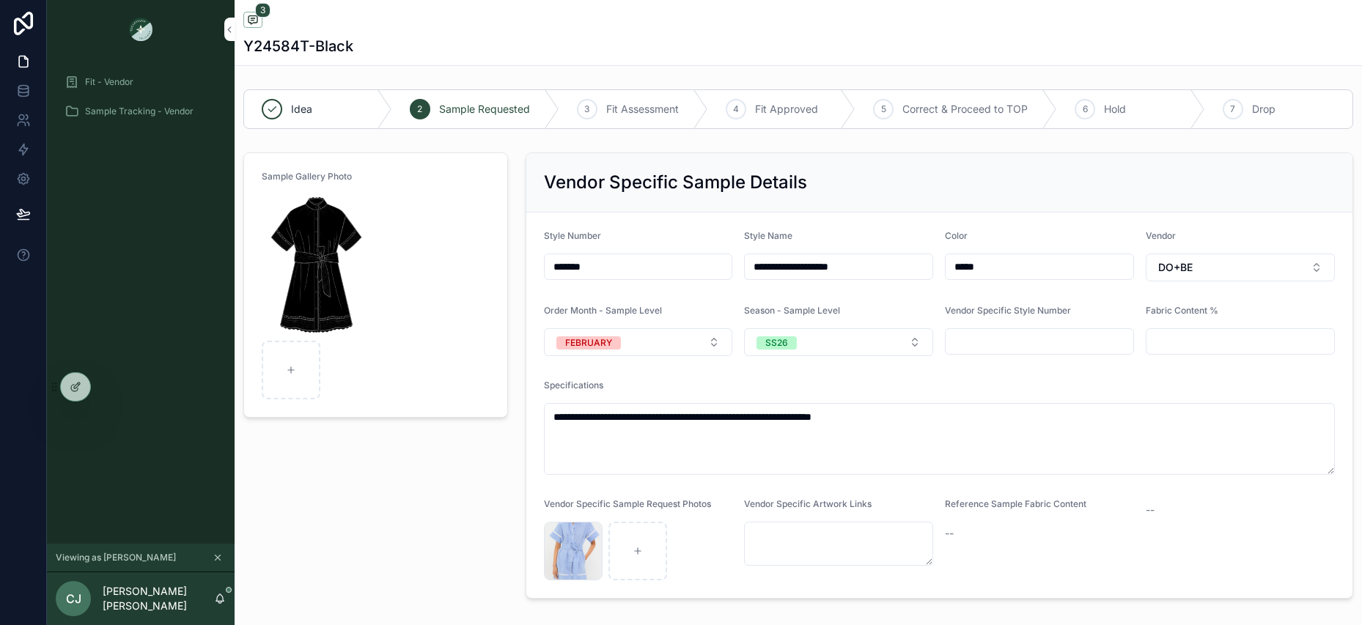
click at [117, 92] on div "Fit - Vendor" at bounding box center [141, 81] width 153 height 23
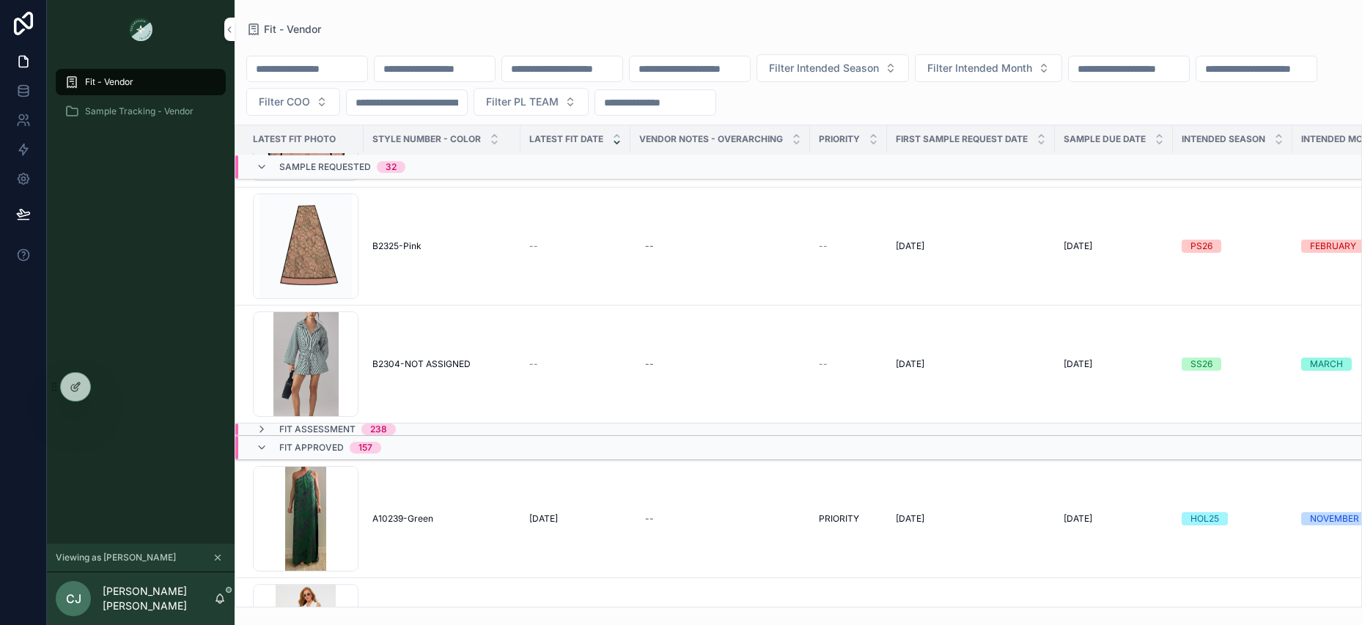
scroll to position [3937, 0]
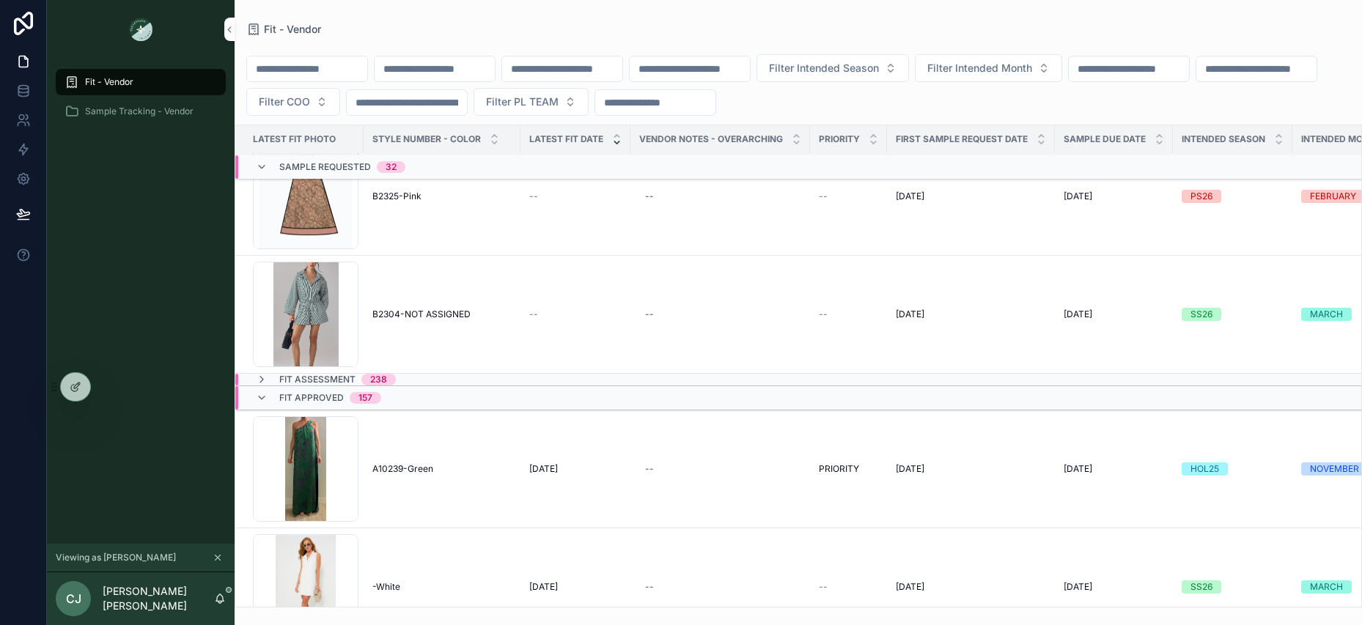
click at [341, 379] on span "Fit Assessment" at bounding box center [317, 380] width 76 height 12
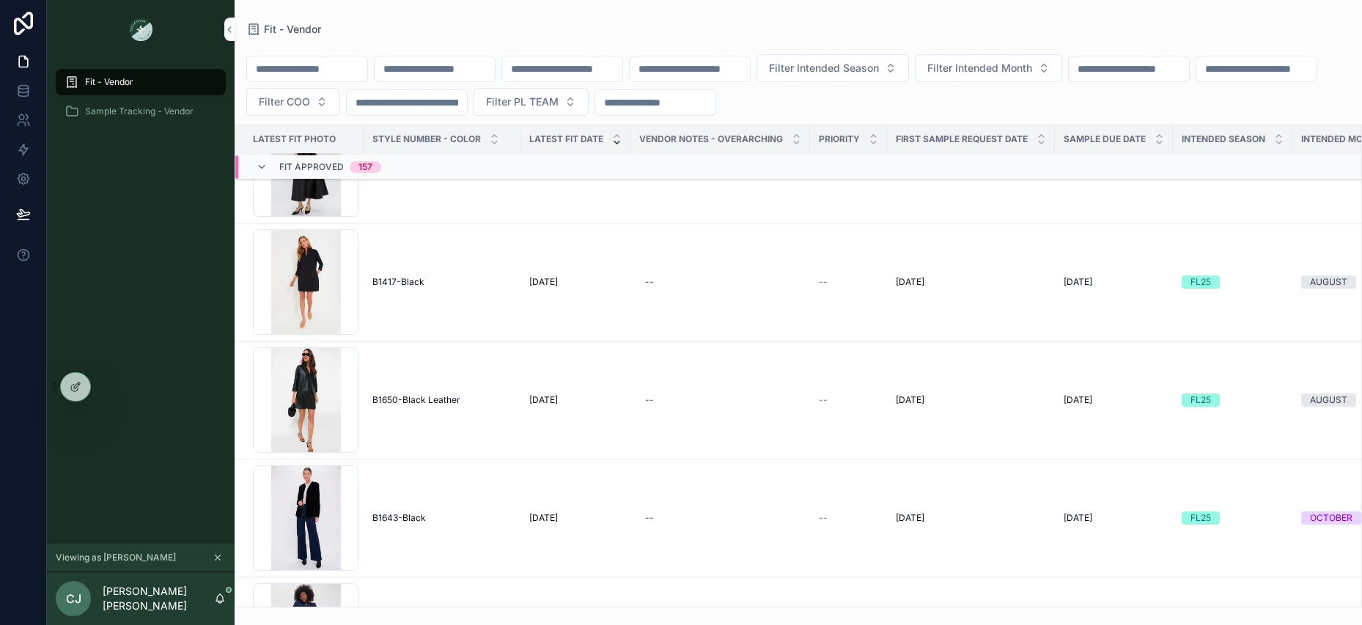
scroll to position [39024, 0]
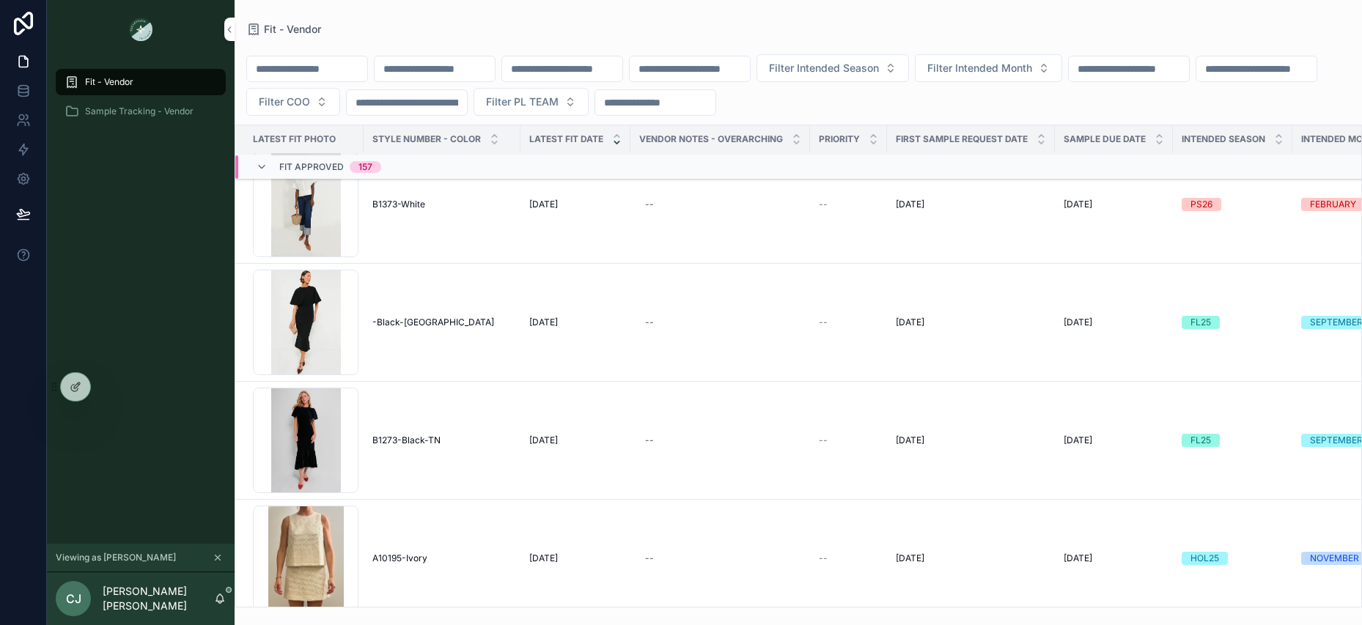
click at [218, 562] on icon "scrollable content" at bounding box center [218, 558] width 10 height 10
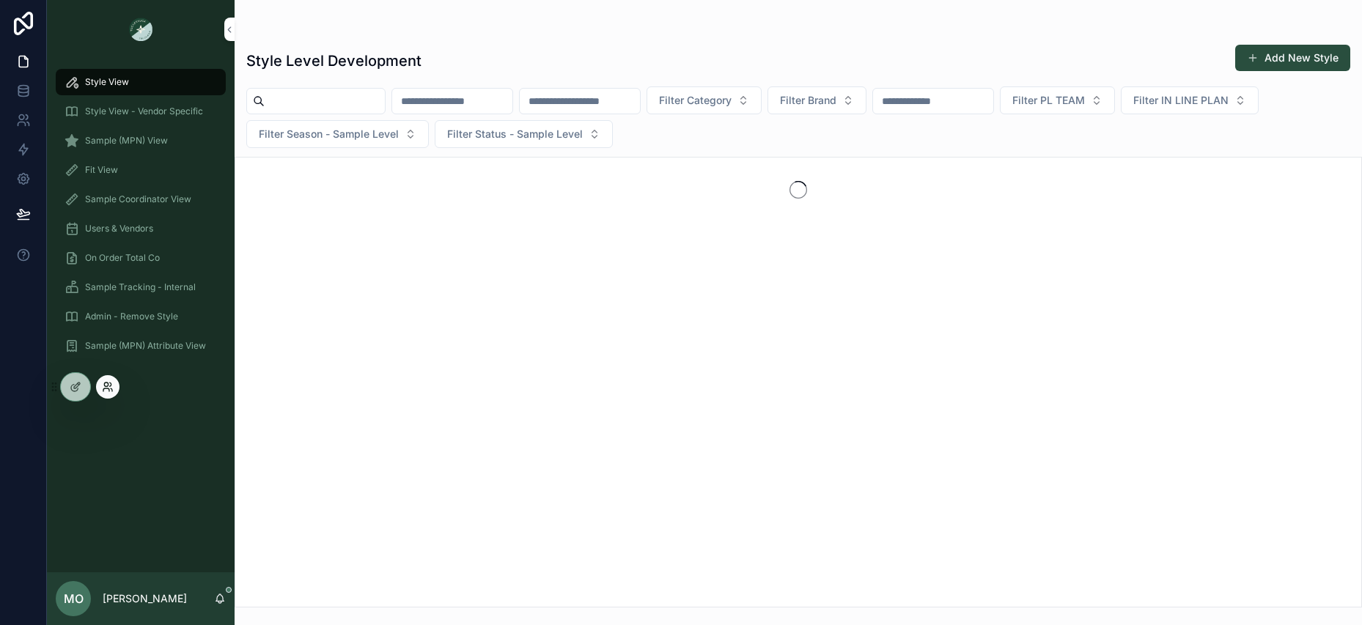
click at [109, 389] on icon at bounding box center [106, 390] width 6 height 3
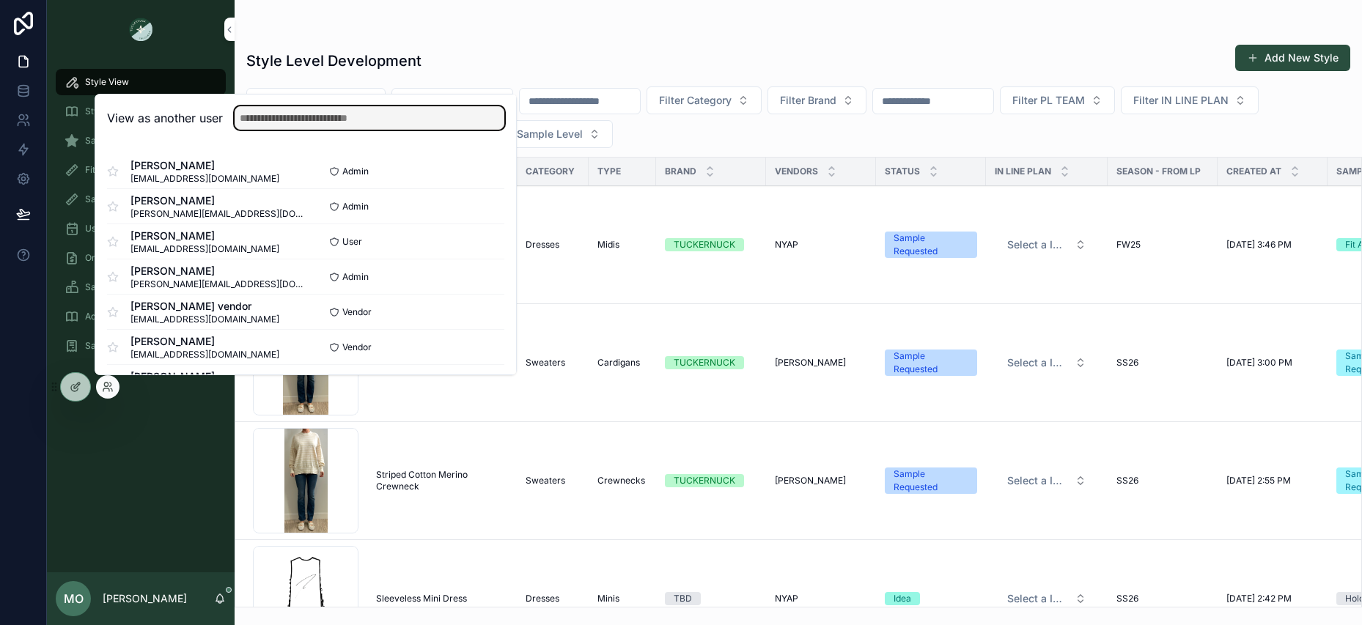
click at [262, 116] on input "text" at bounding box center [370, 117] width 270 height 23
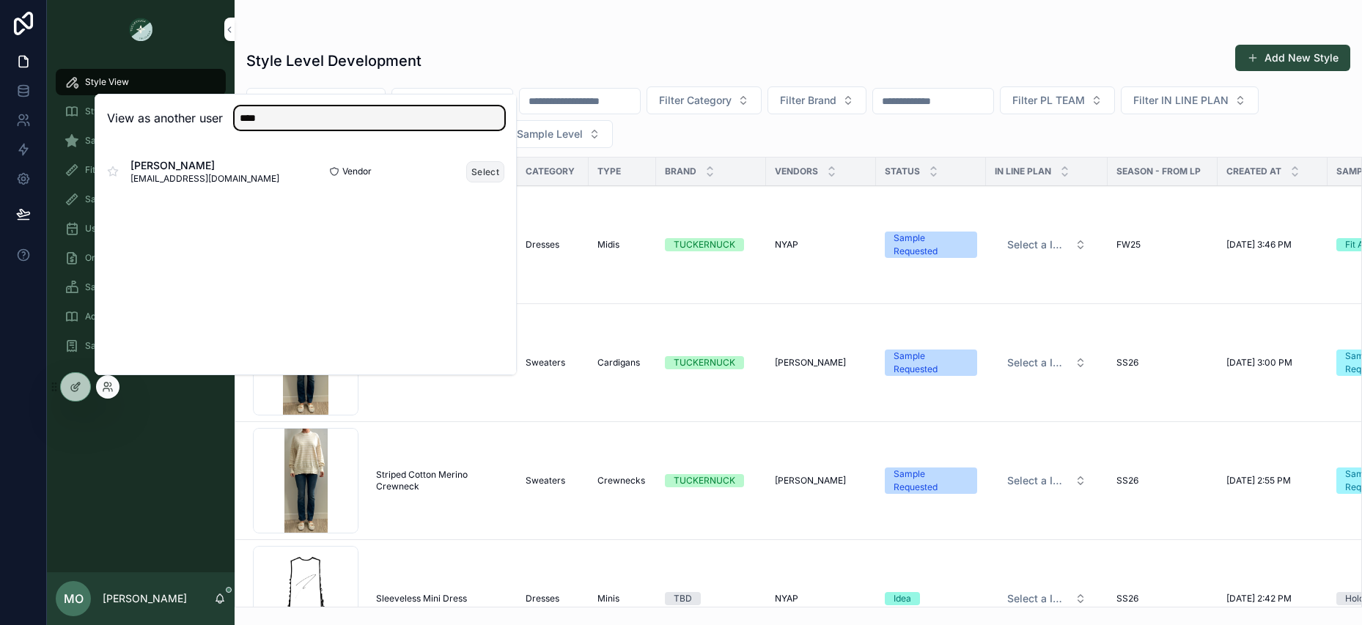
type input "****"
click at [486, 175] on button "Select" at bounding box center [485, 171] width 38 height 21
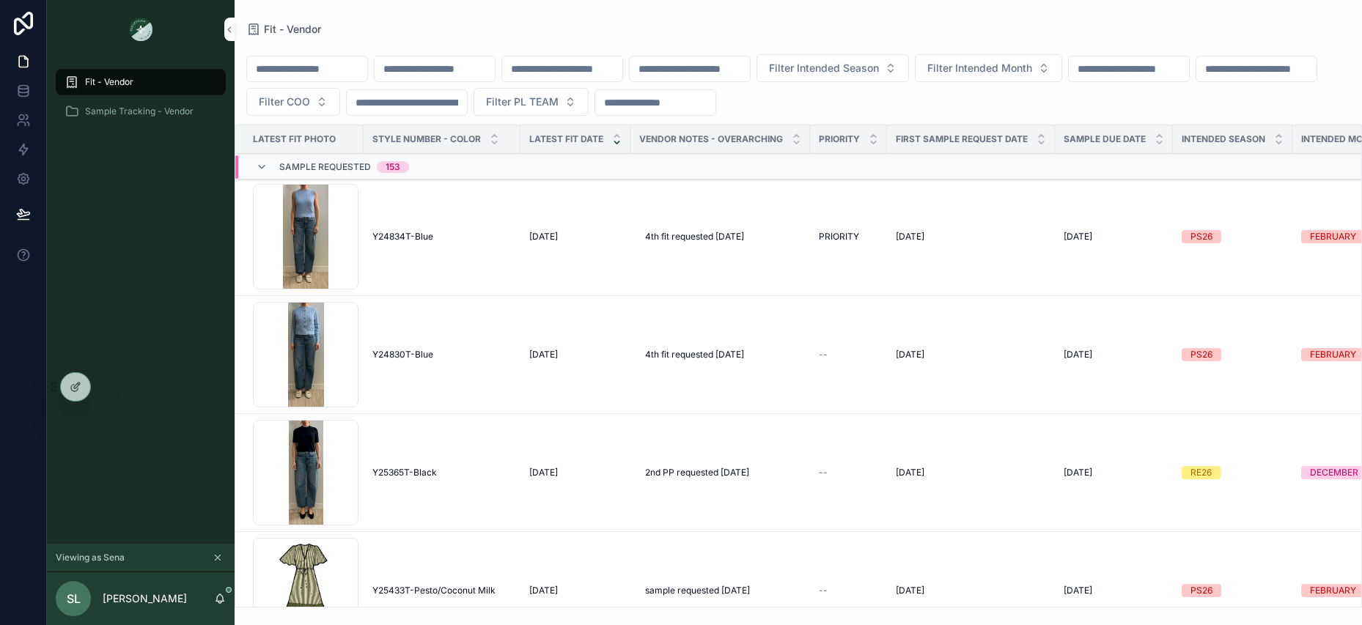
click at [740, 65] on input "scrollable content" at bounding box center [690, 69] width 120 height 21
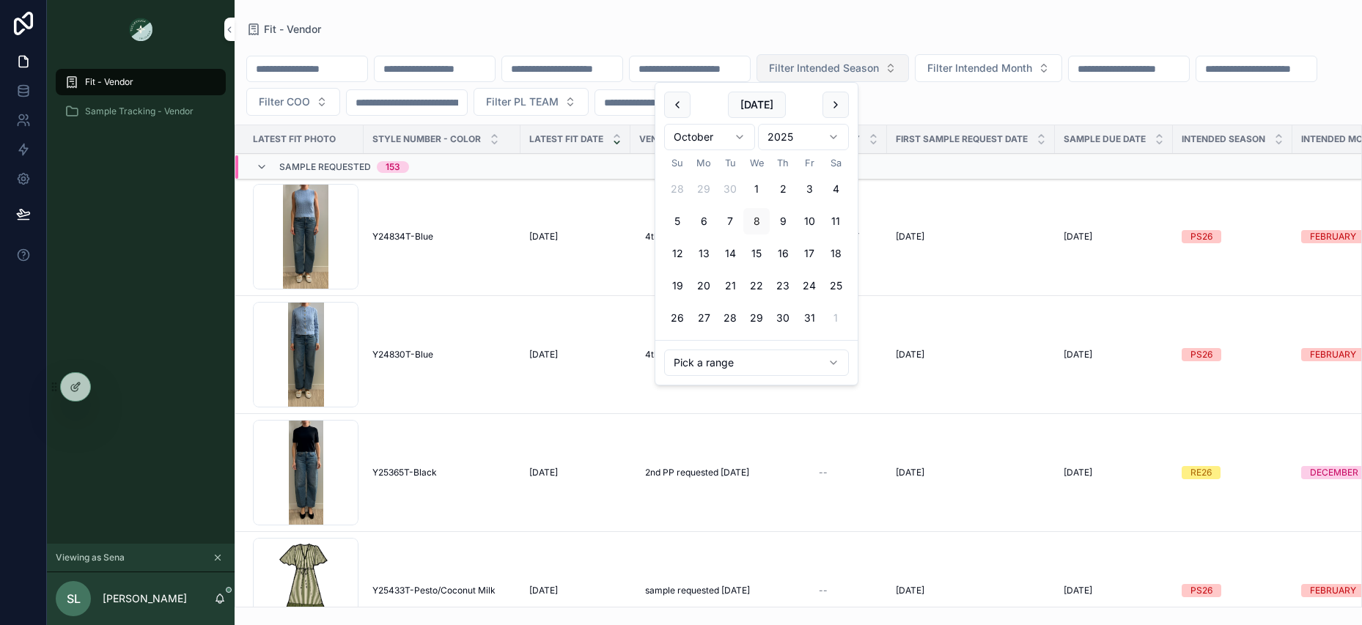
click at [873, 62] on span "Filter Intended Season" at bounding box center [824, 68] width 110 height 15
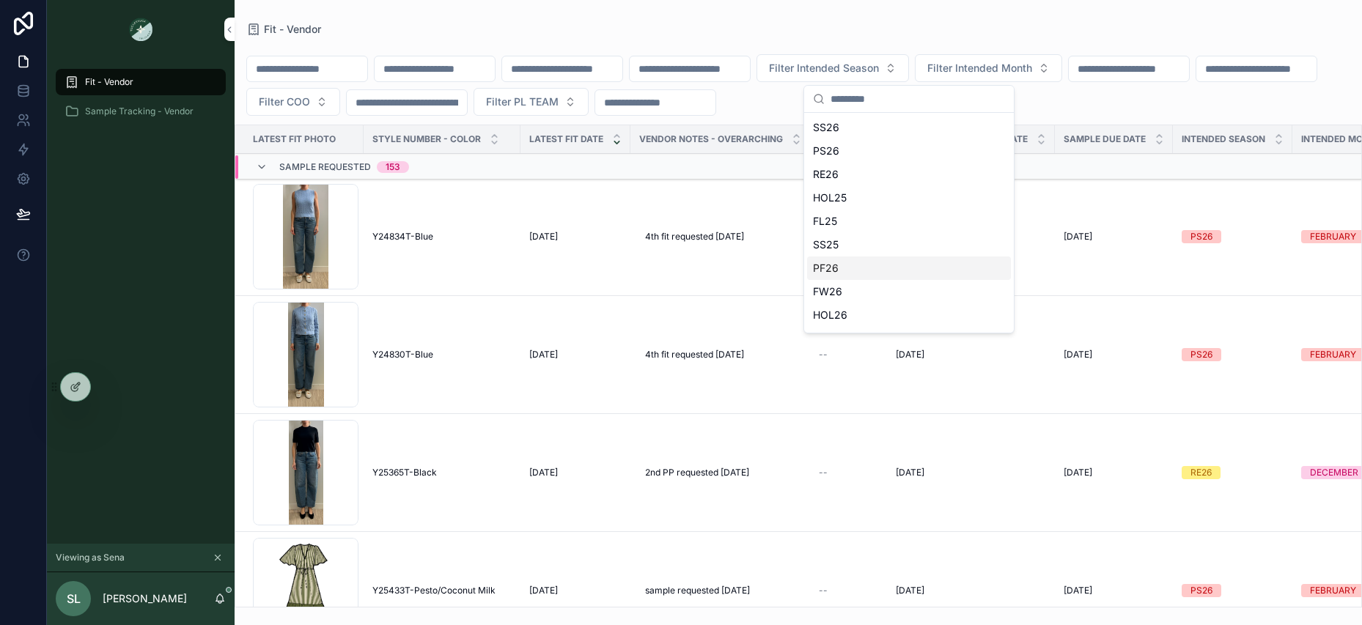
drag, startPoint x: 848, startPoint y: 157, endPoint x: 845, endPoint y: 273, distance: 115.9
click at [845, 273] on div "SS26 PS26 RE26 HOL25 FL25 SS25 PF26 FW26 HOL26 YEAR-ROUND" at bounding box center [909, 233] width 204 height 235
click at [842, 268] on div "PF26" at bounding box center [909, 268] width 204 height 23
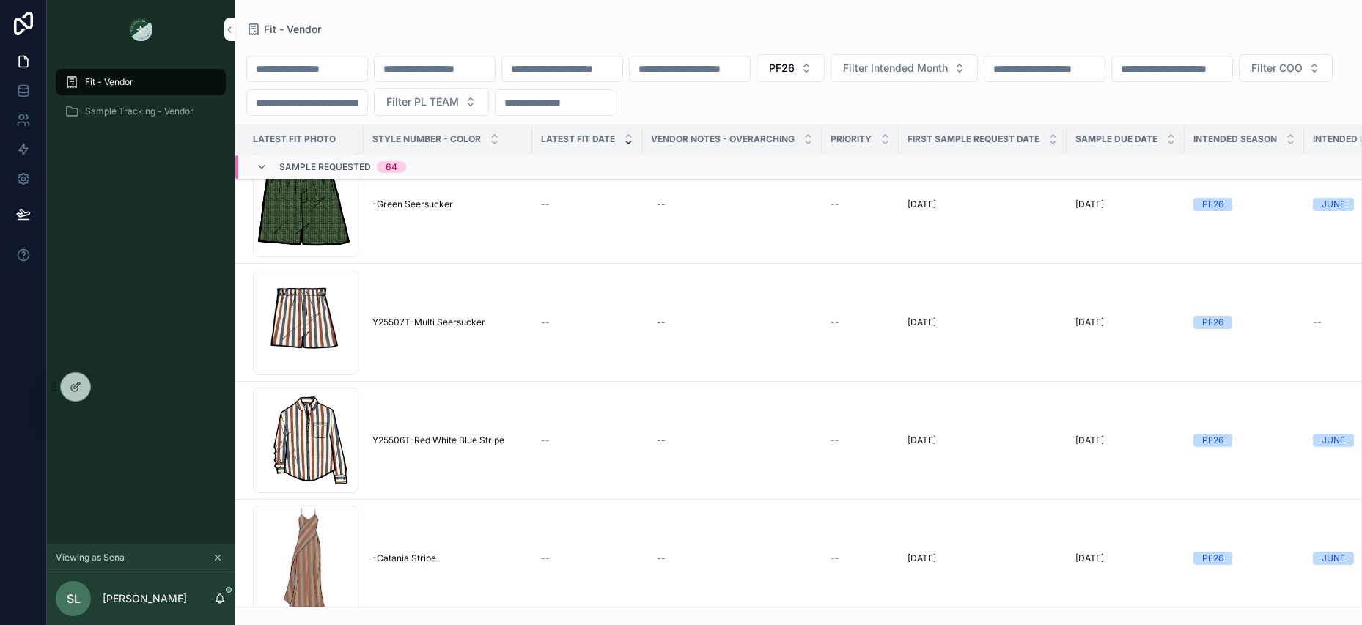
scroll to position [3995, 0]
